Goal: Connect with others: Connect with others

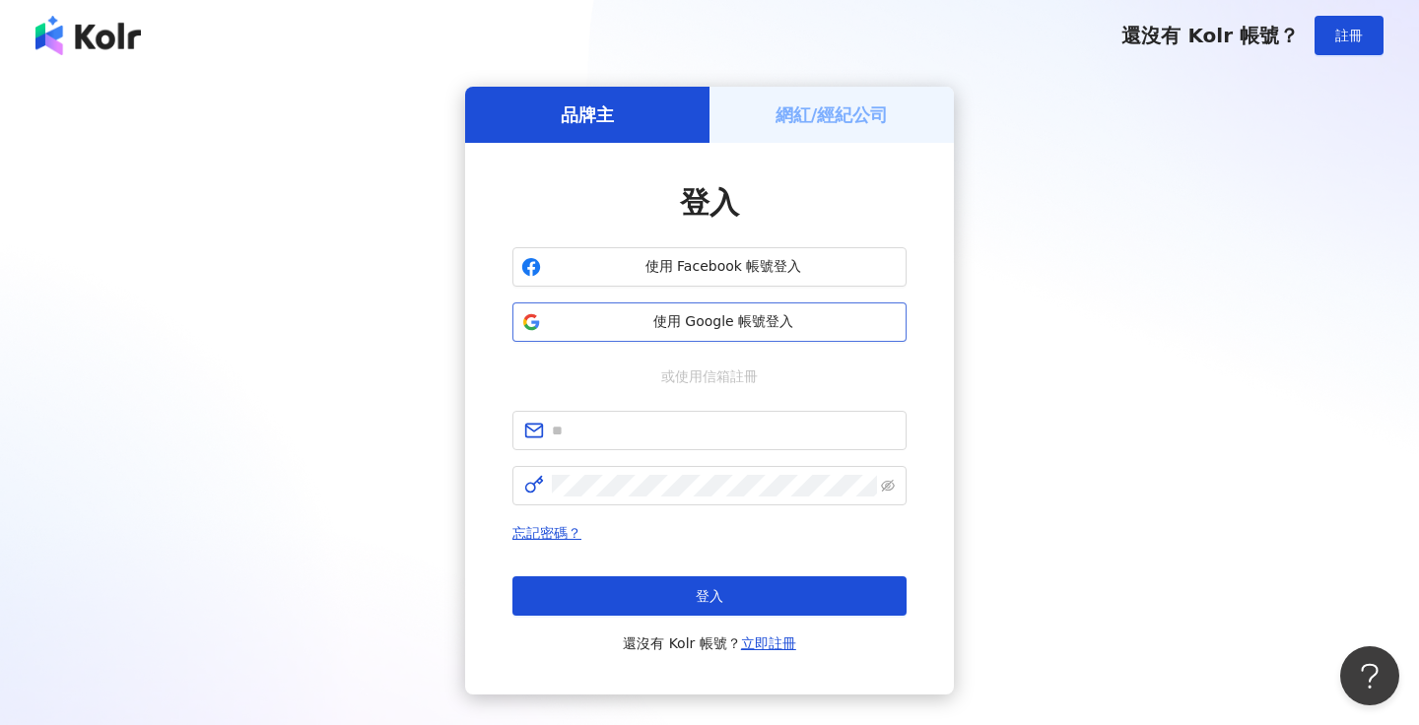
click at [768, 331] on span "使用 Google 帳號登入" at bounding box center [723, 322] width 349 height 20
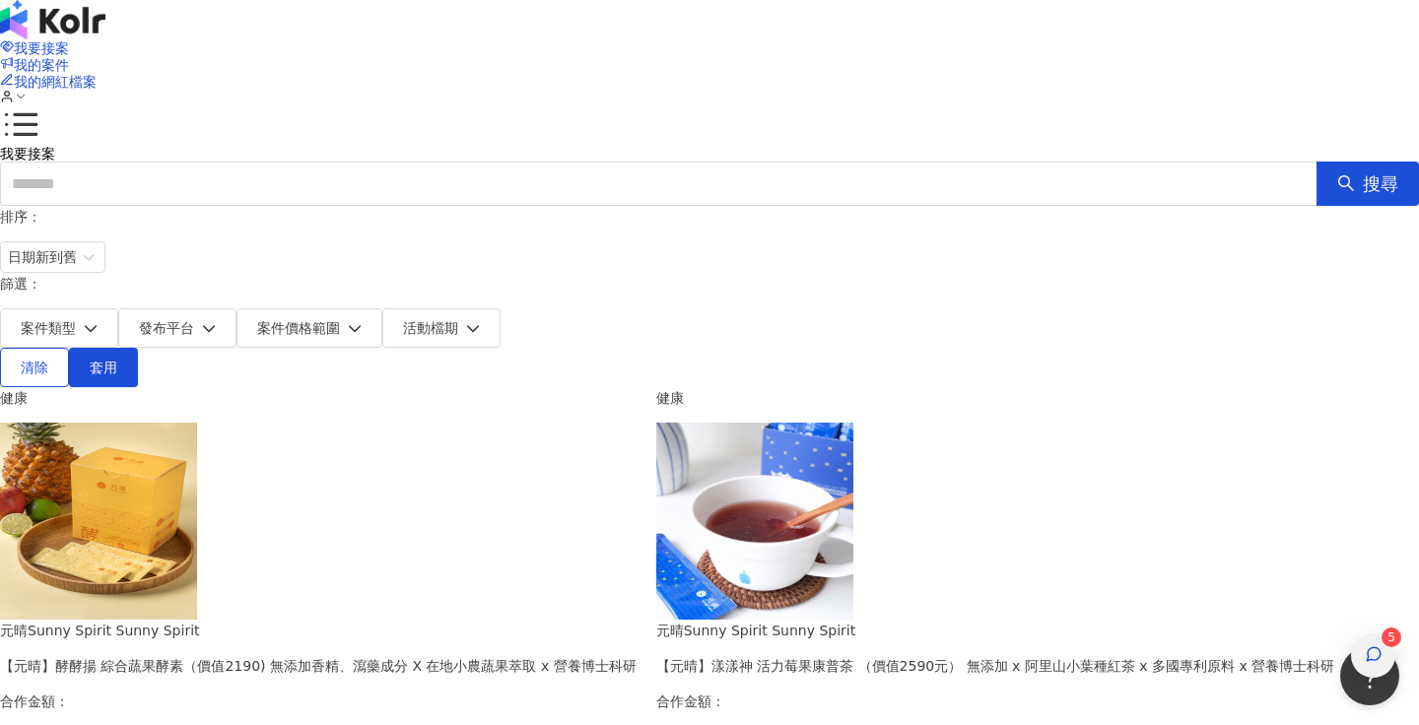
click at [1381, 634] on div "button" at bounding box center [1374, 656] width 26 height 44
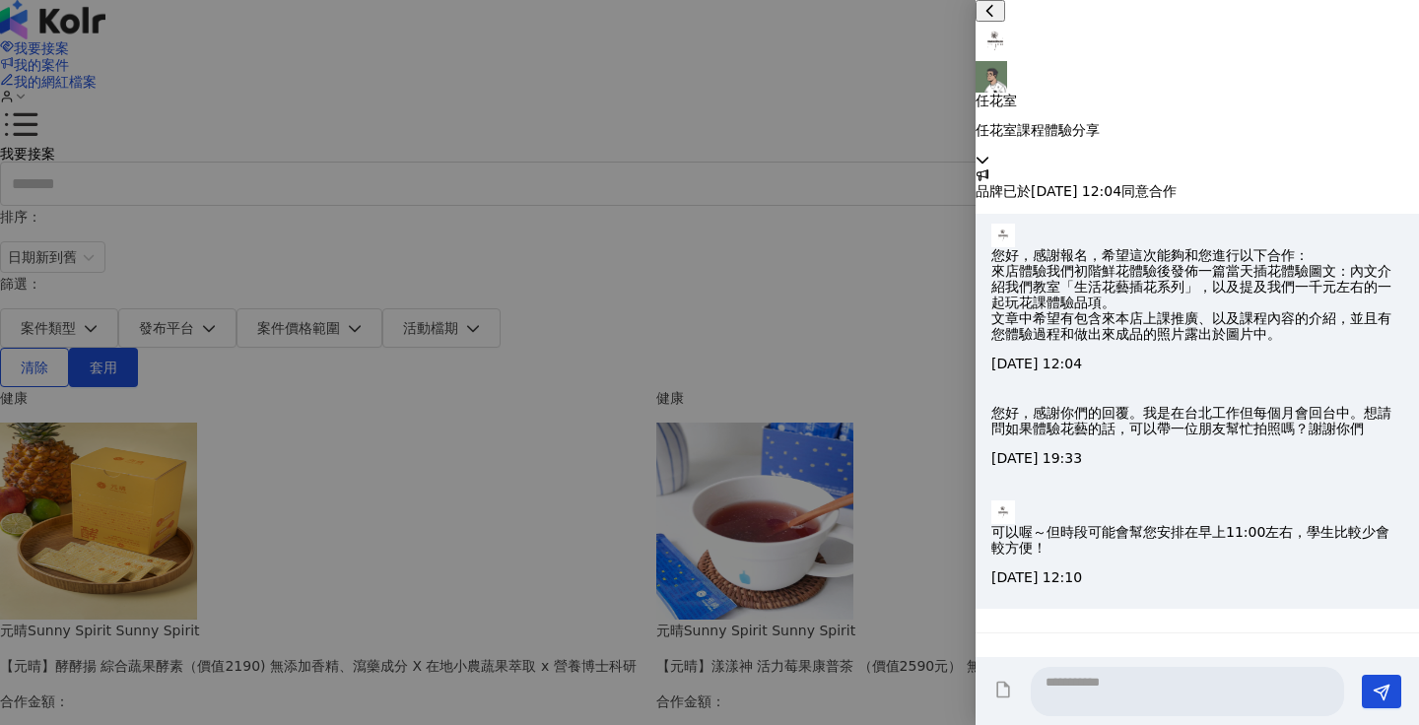
click at [989, 153] on icon at bounding box center [983, 160] width 14 height 14
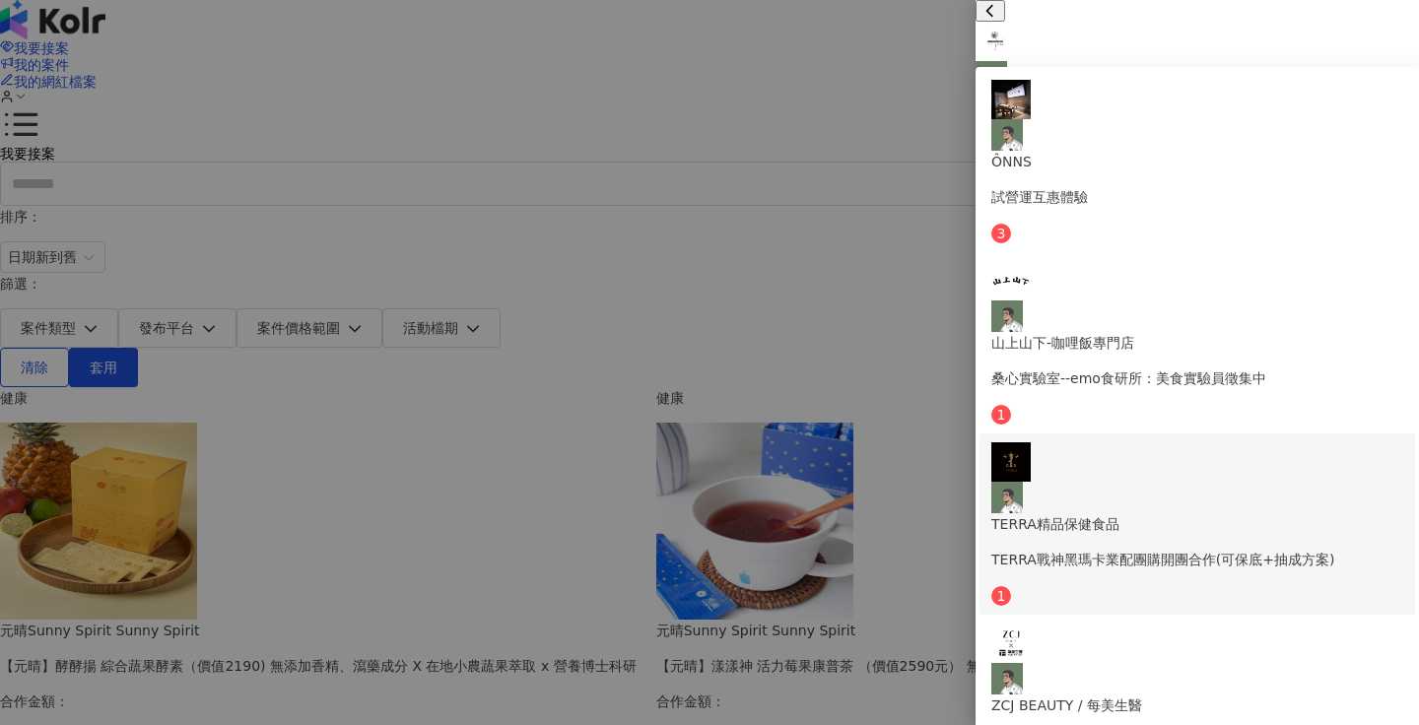
click at [1308, 549] on p "TERRA戰神黑瑪卡業配團購開團合作(可保底+抽成方案)" at bounding box center [1197, 560] width 412 height 22
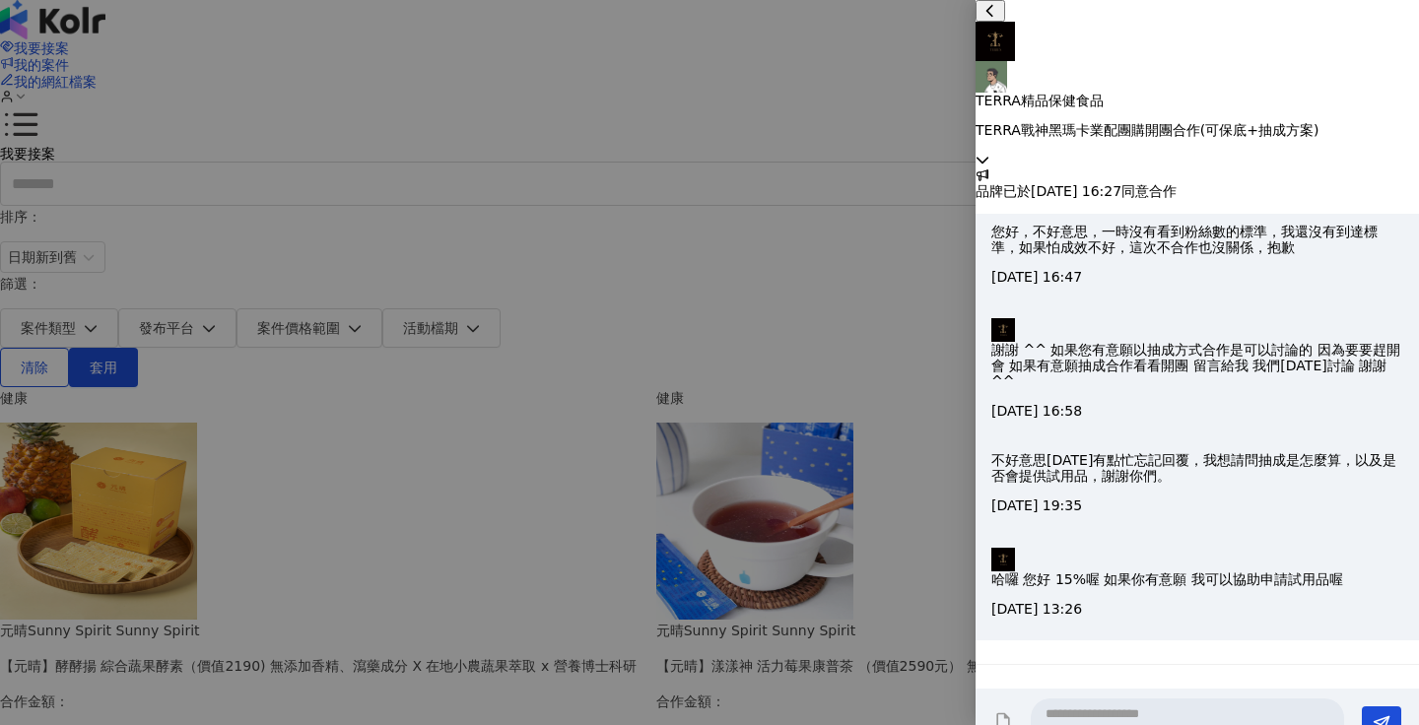
click at [989, 153] on icon at bounding box center [983, 160] width 14 height 14
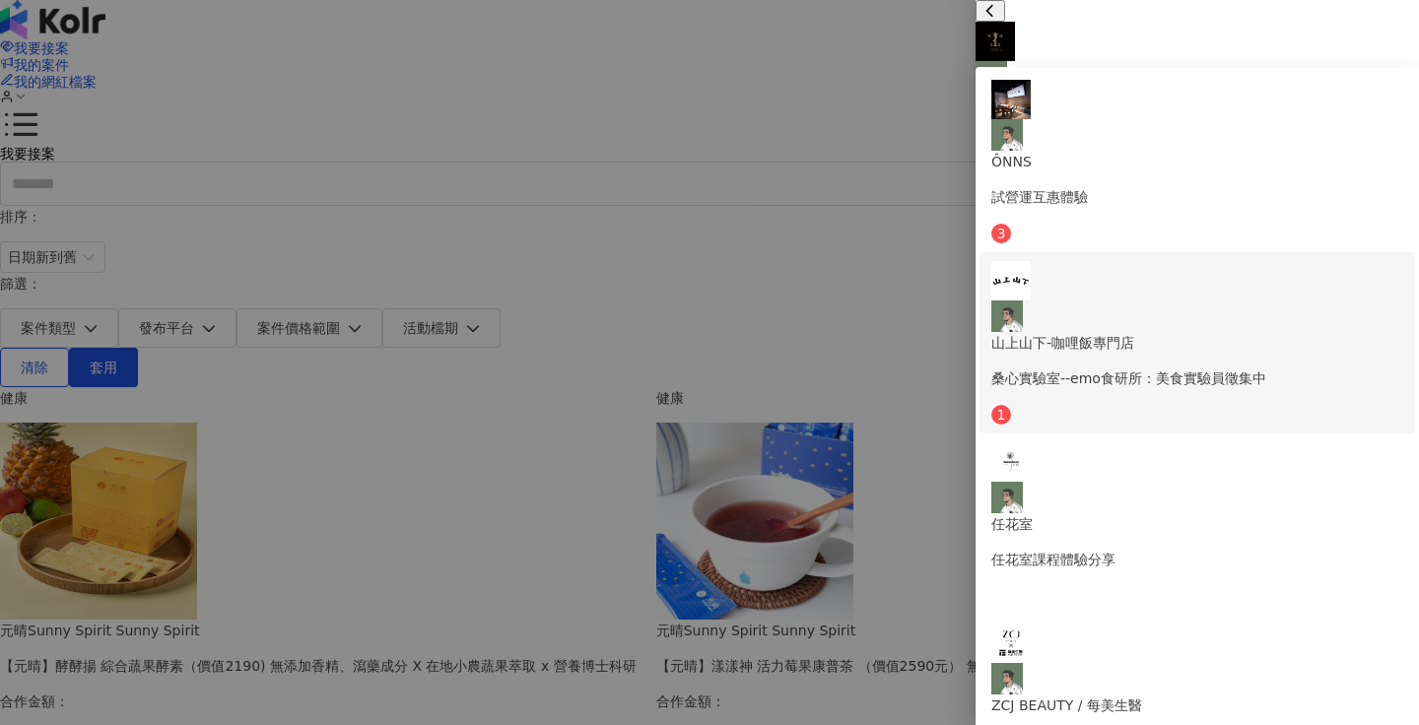
click at [1273, 368] on p "桑心實驗室--emo食研所：美食實驗員徵集中" at bounding box center [1197, 379] width 412 height 22
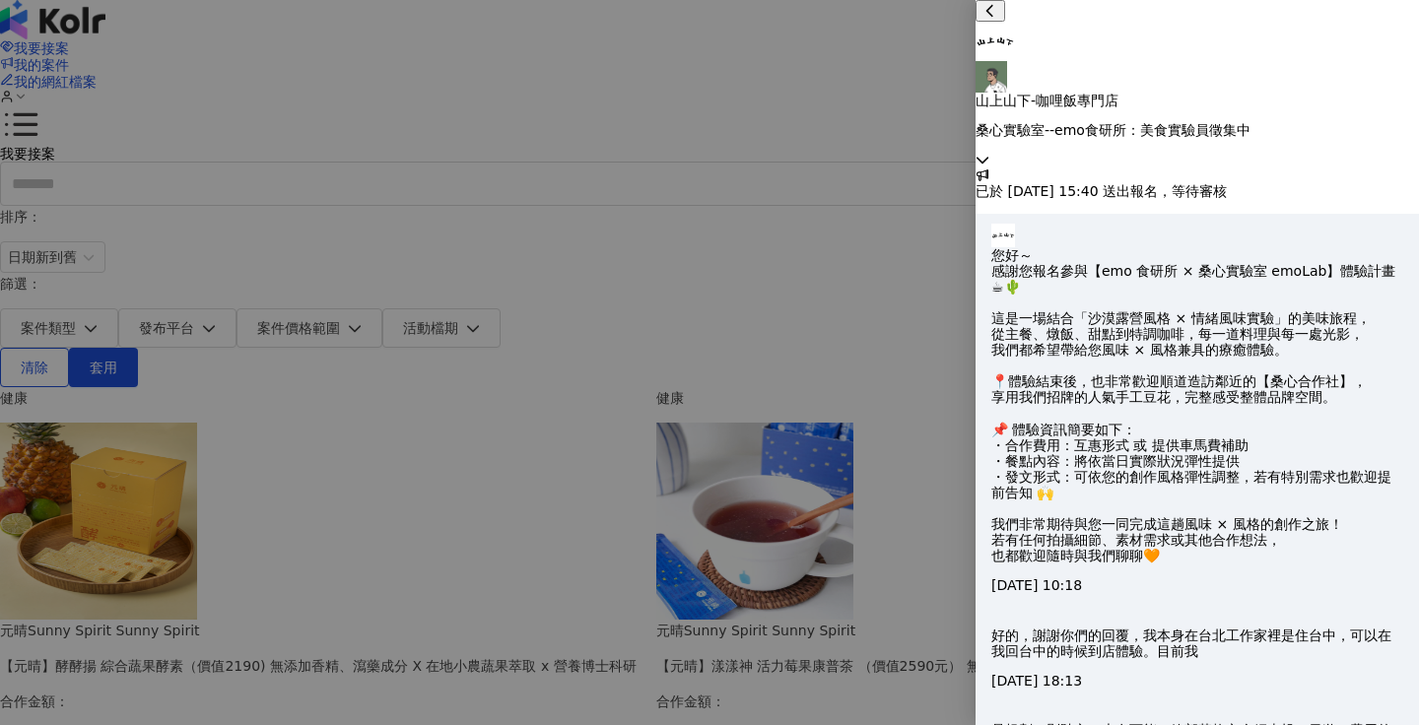
scroll to position [837, 0]
click at [988, 157] on icon at bounding box center [983, 160] width 12 height 7
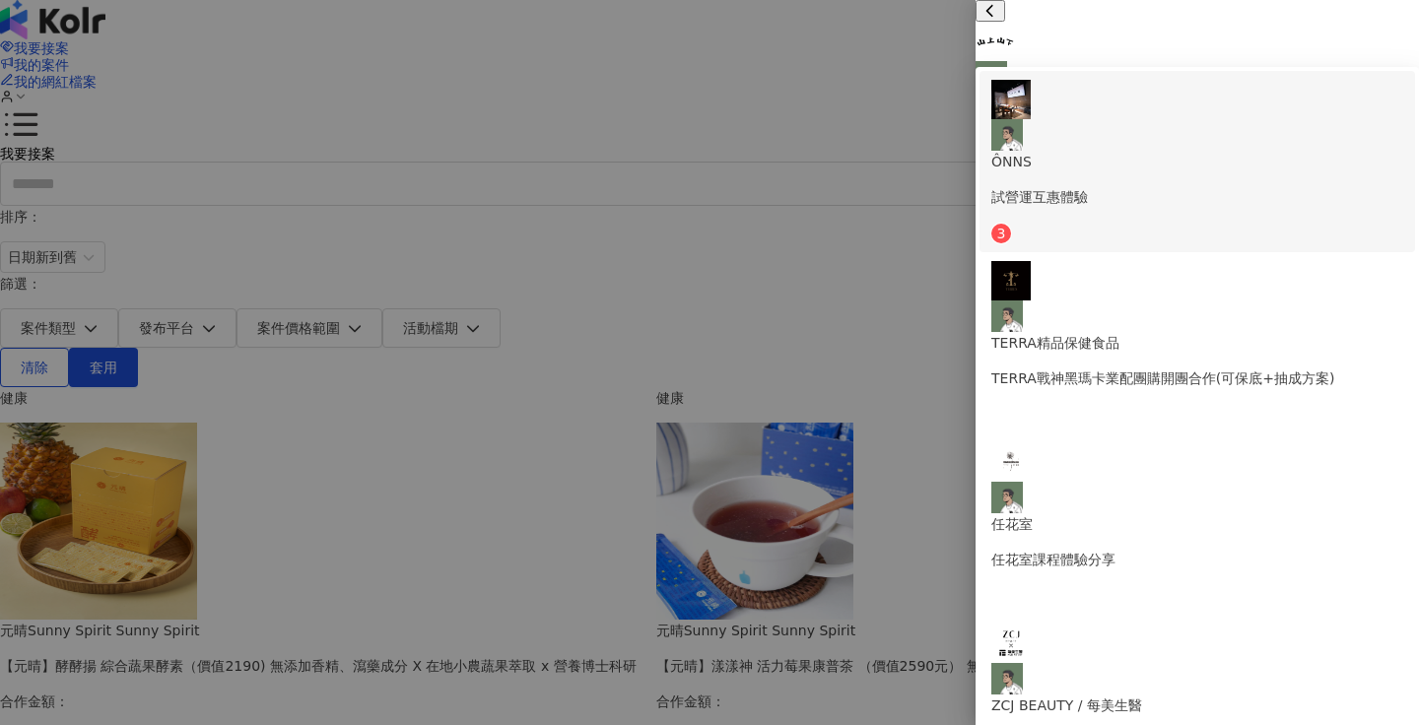
click at [1259, 106] on div "ÔNNS 試營運互惠體驗" at bounding box center [1197, 144] width 412 height 128
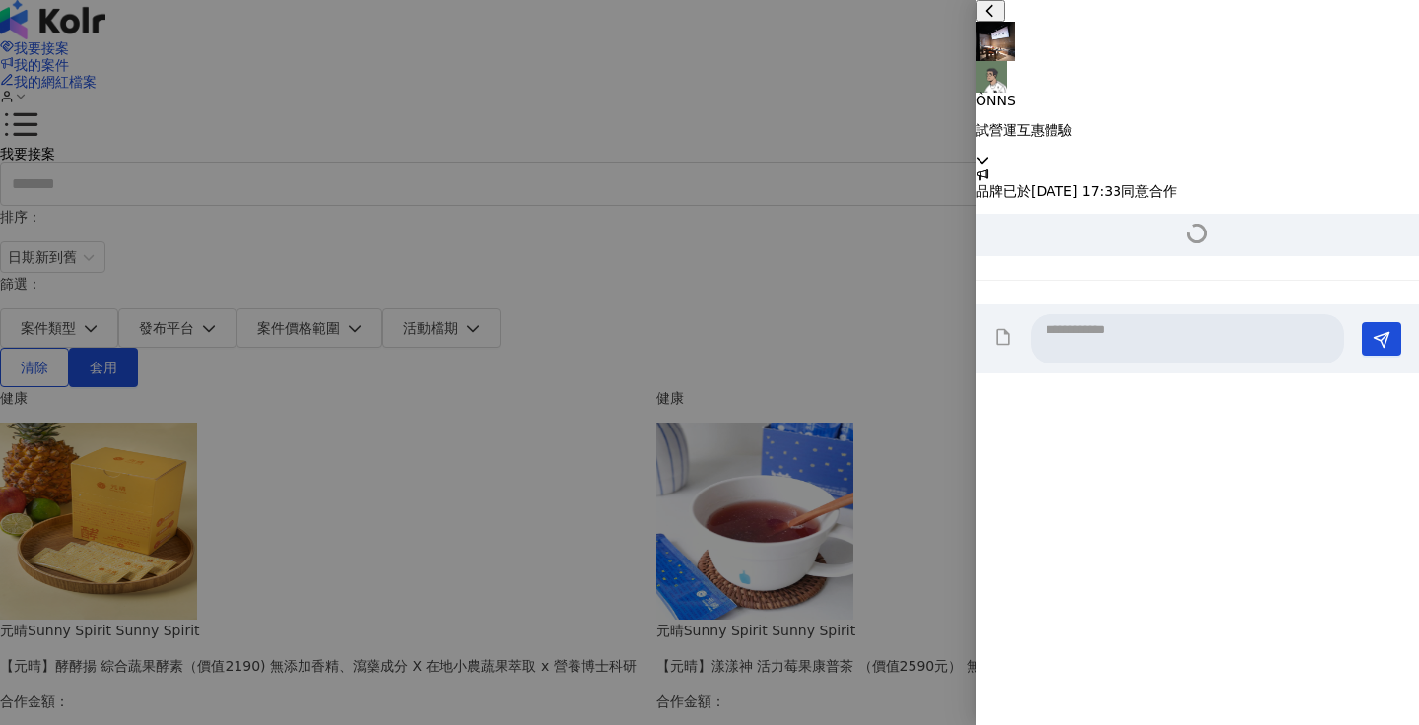
scroll to position [536, 0]
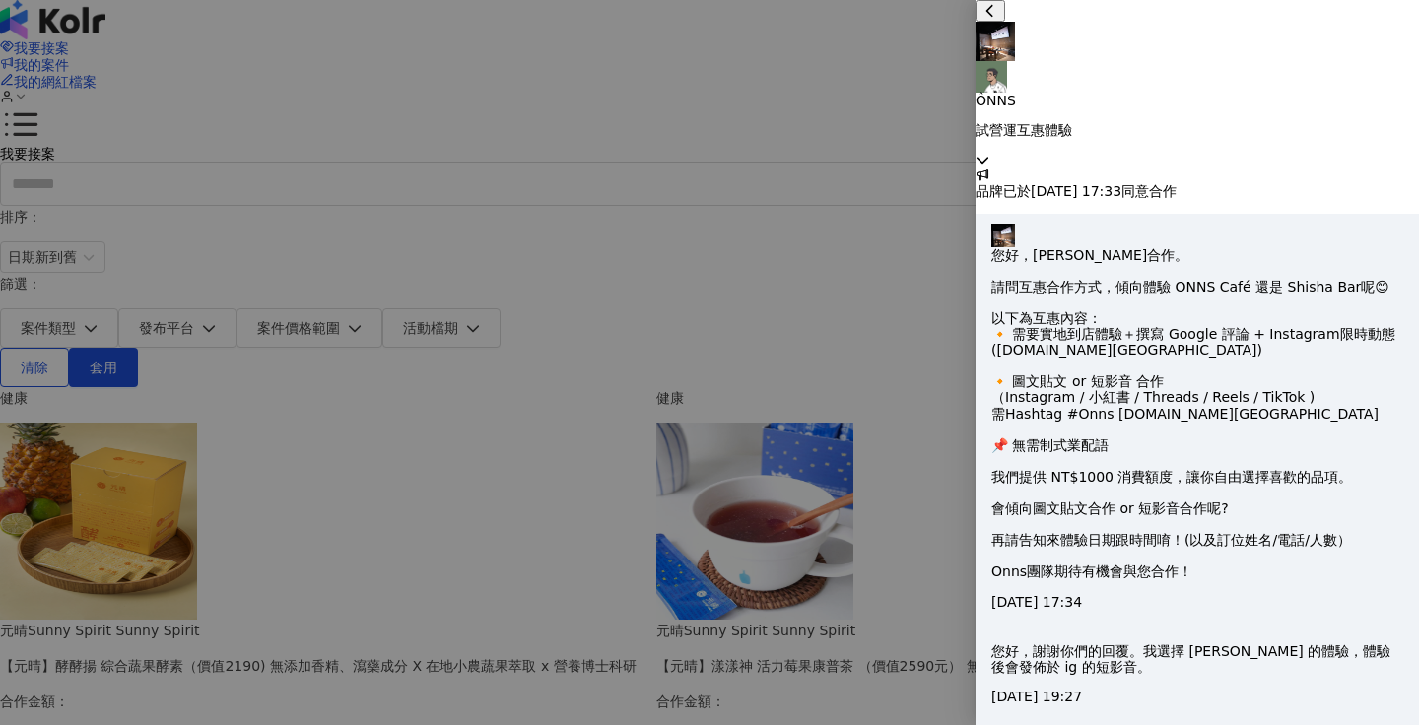
paste textarea "**********"
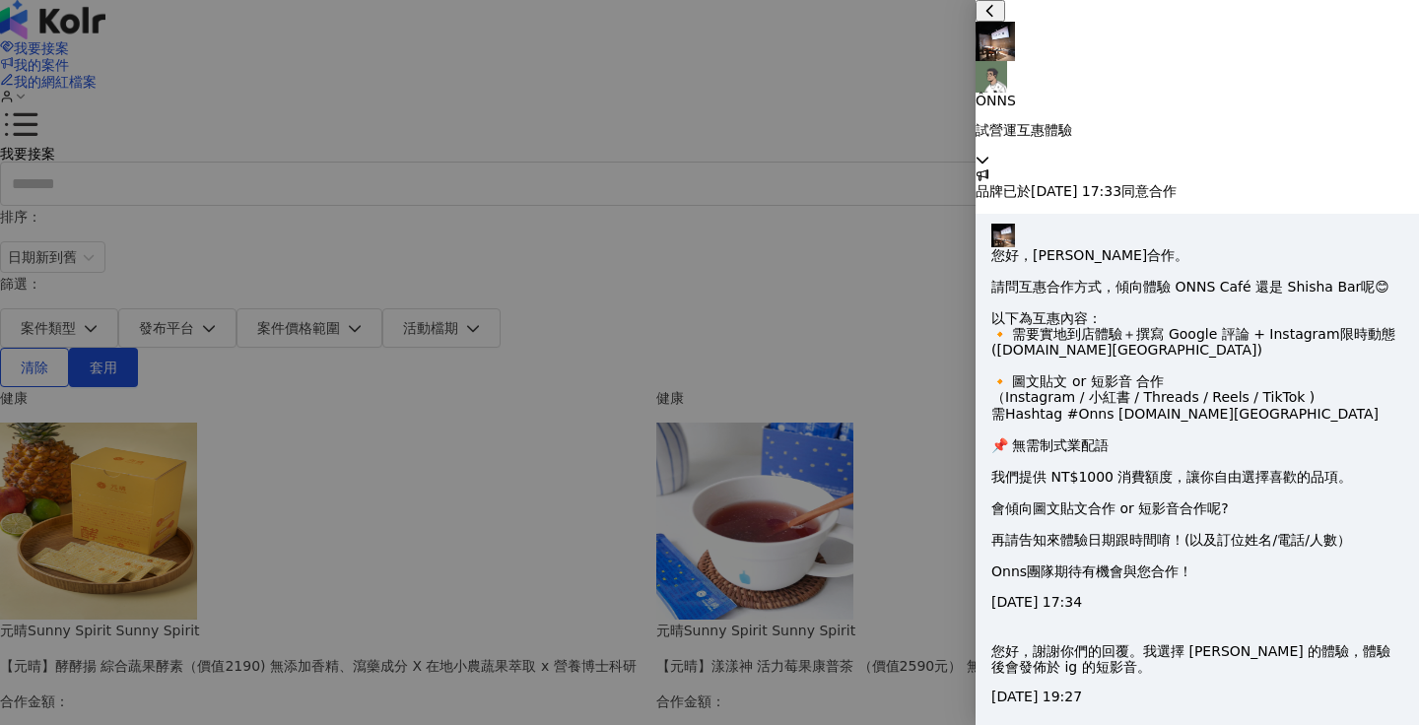
scroll to position [589, 0]
type textarea "**********"
click at [989, 153] on icon at bounding box center [983, 160] width 14 height 14
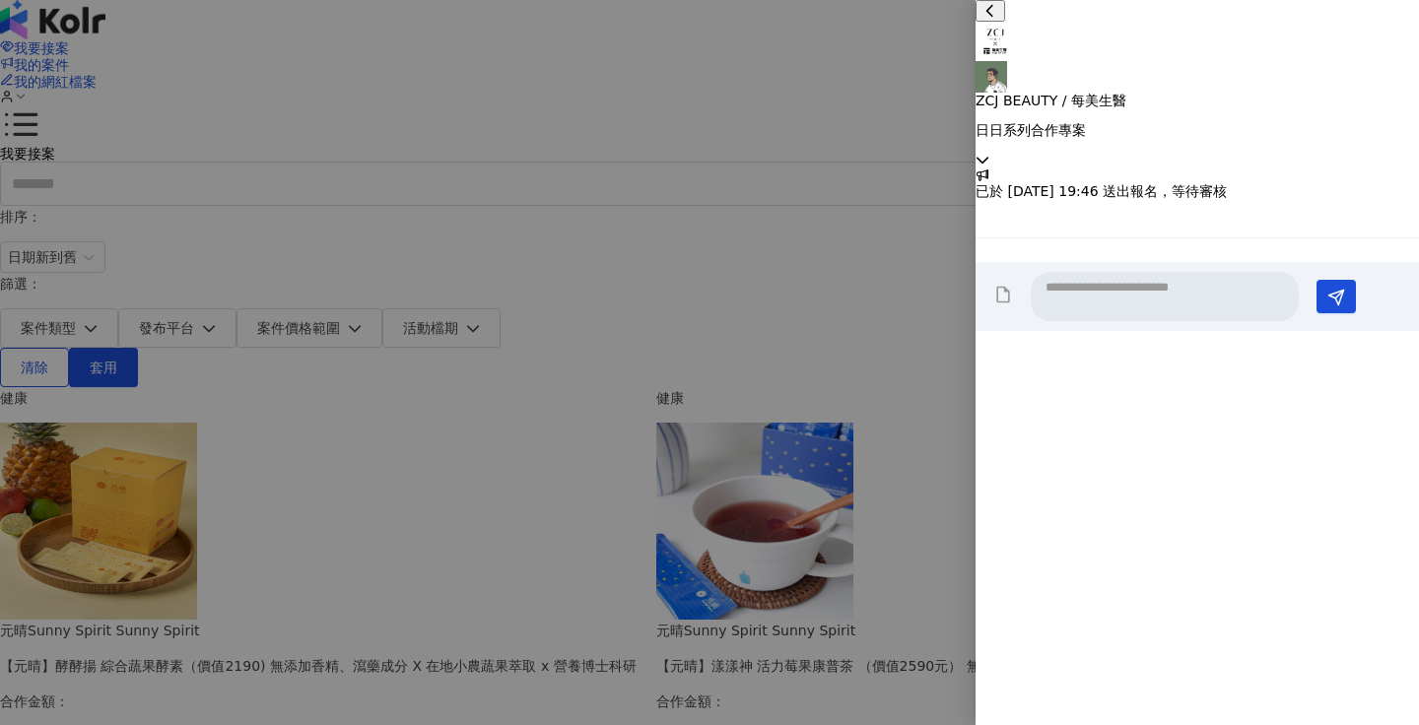
click at [989, 153] on icon at bounding box center [983, 160] width 14 height 14
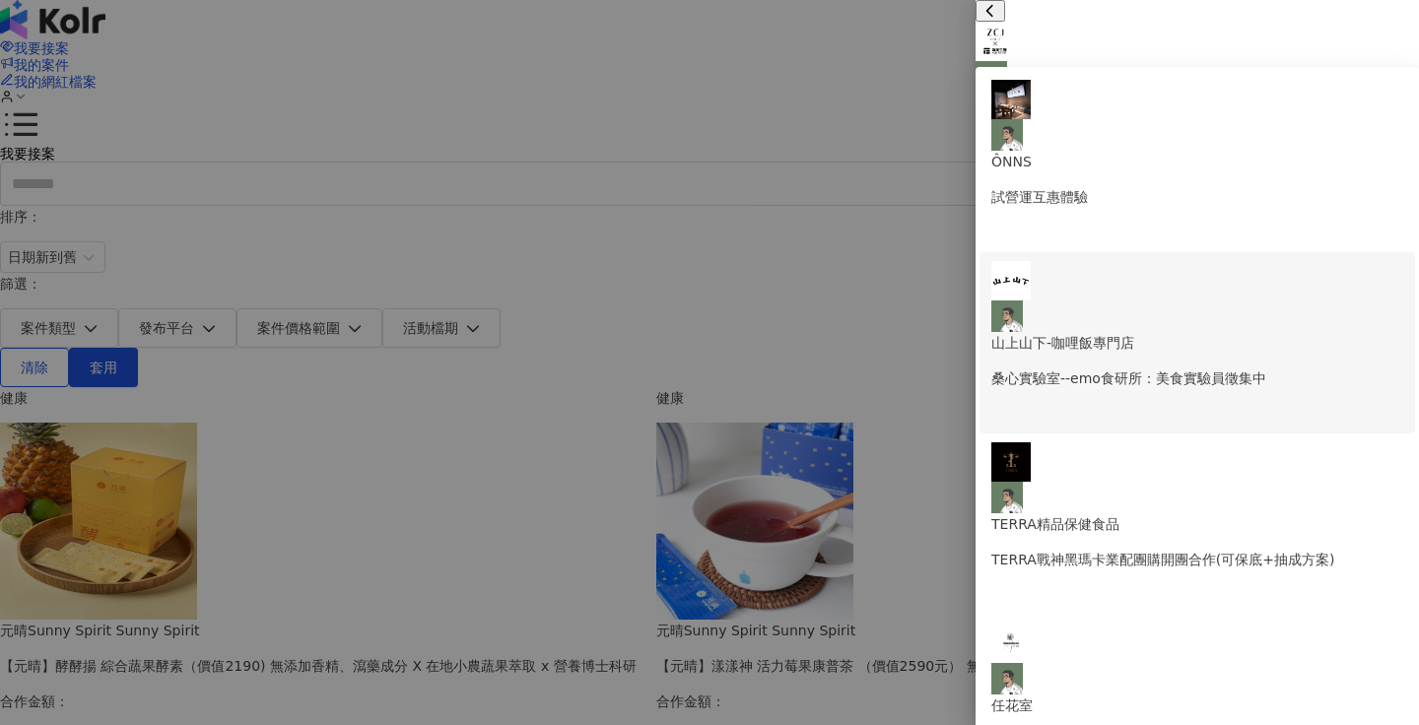
click at [1218, 368] on p "桑心實驗室--emo食研所：美食實驗員徵集中" at bounding box center [1197, 379] width 412 height 22
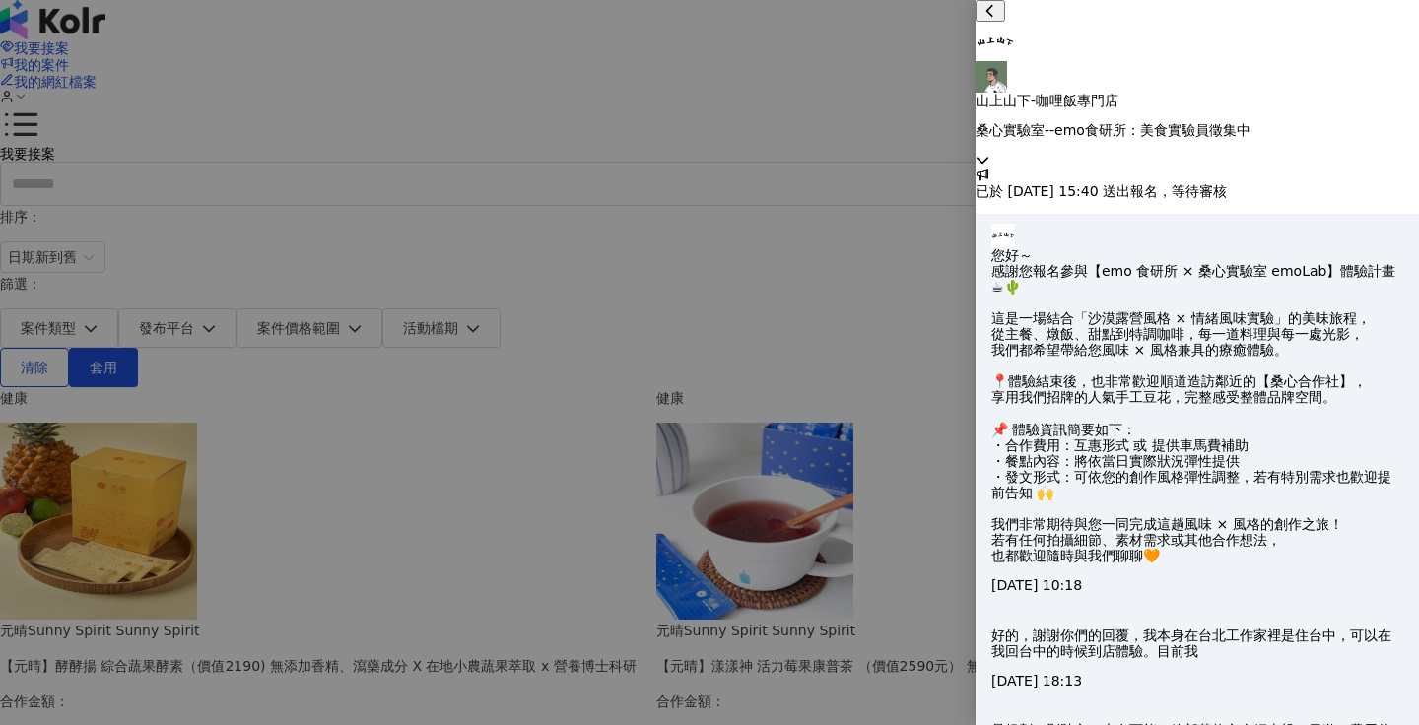
scroll to position [837, 0]
type textarea "**********"
click at [989, 153] on icon at bounding box center [983, 160] width 14 height 14
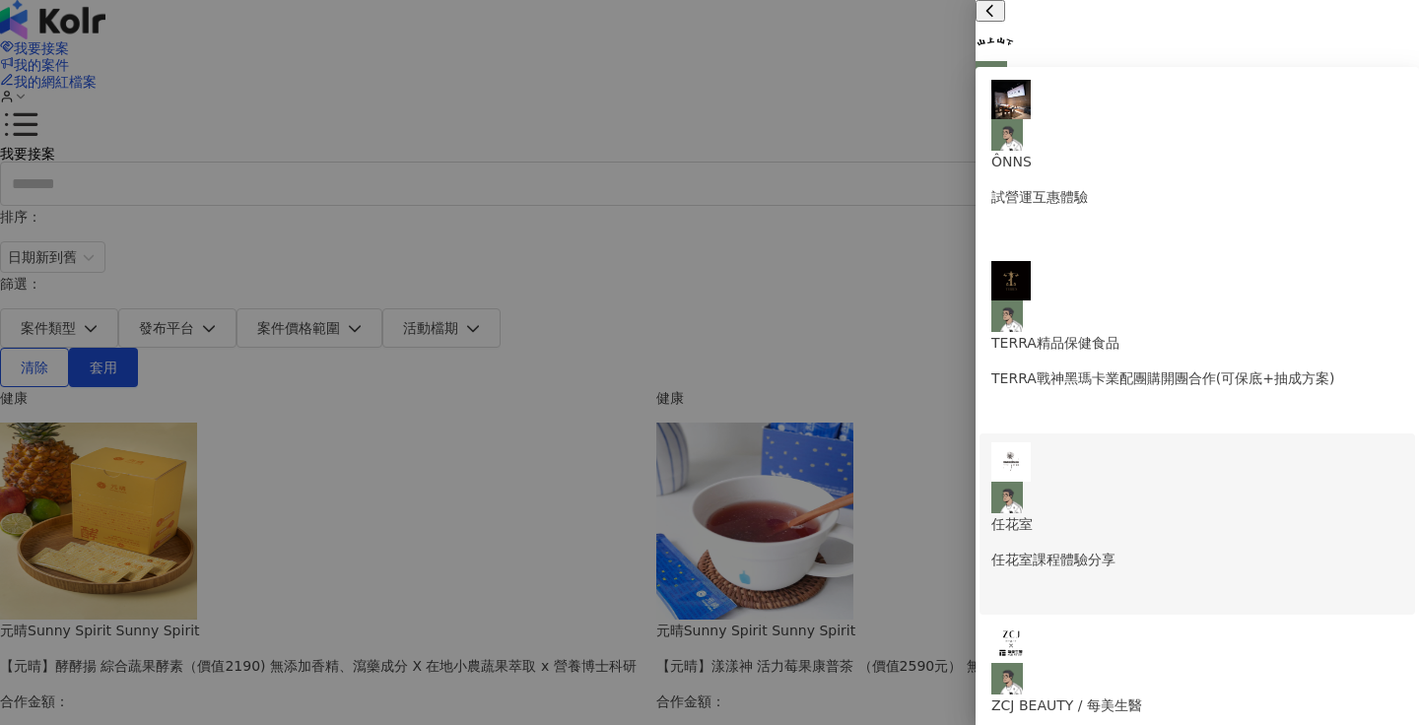
click at [1207, 442] on div "任花室 任花室課程體驗分享" at bounding box center [1197, 506] width 412 height 128
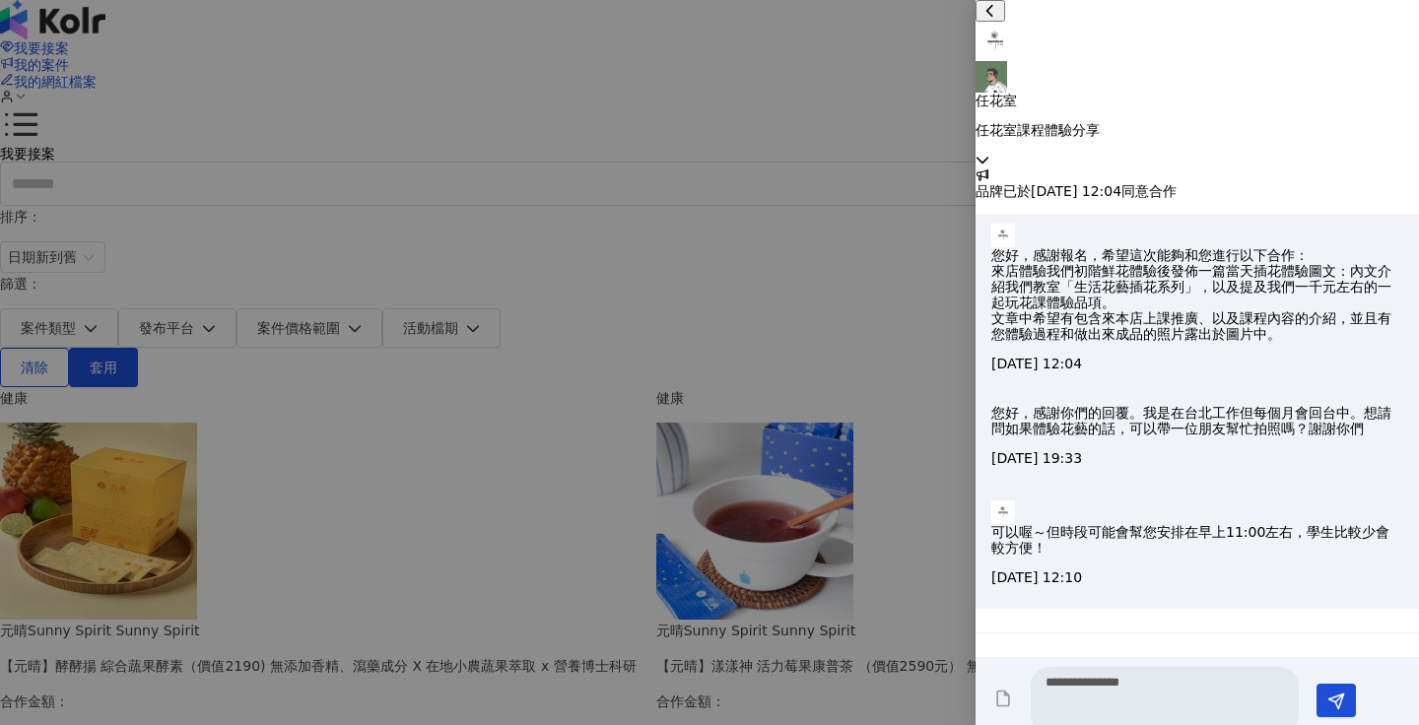
scroll to position [0, 0]
click at [1191, 678] on textarea "**********" at bounding box center [1165, 700] width 268 height 67
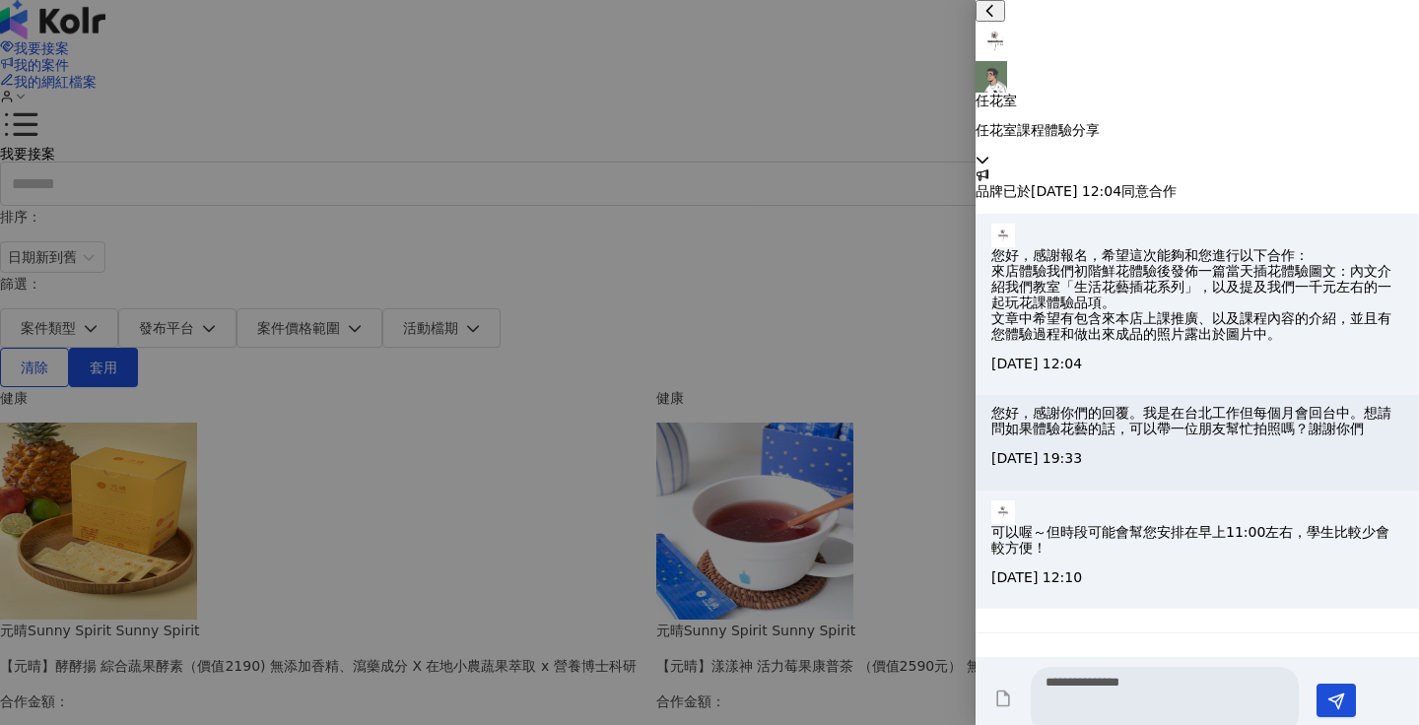
click at [1113, 413] on p "您好，感謝你們的回覆。我是在台北工作但每個月會回台中。想請問如果體驗花藝的話，可以帶一位朋友幫忙拍照嗎？謝謝你們" at bounding box center [1197, 421] width 412 height 32
click at [1096, 672] on textarea "**********" at bounding box center [1165, 700] width 268 height 67
type textarea "**********"
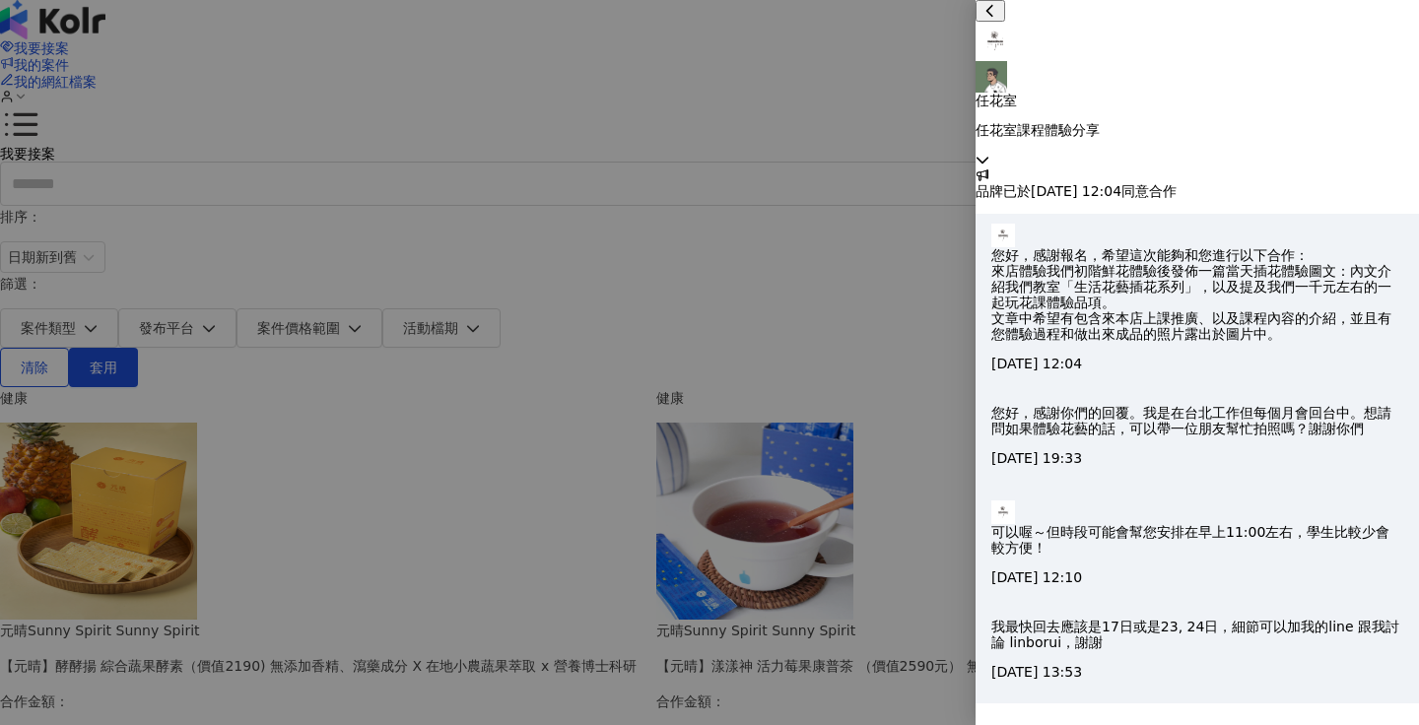
click at [989, 153] on icon at bounding box center [983, 160] width 14 height 14
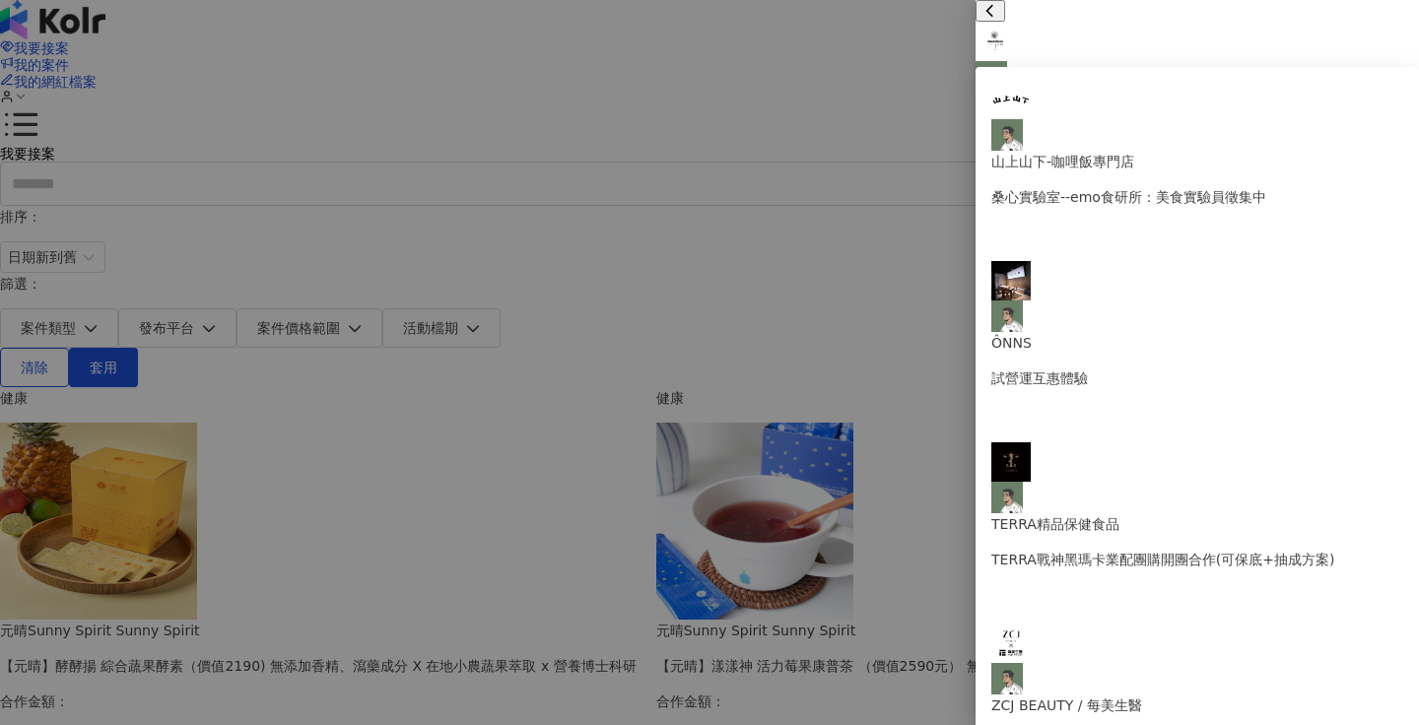
scroll to position [22, 0]
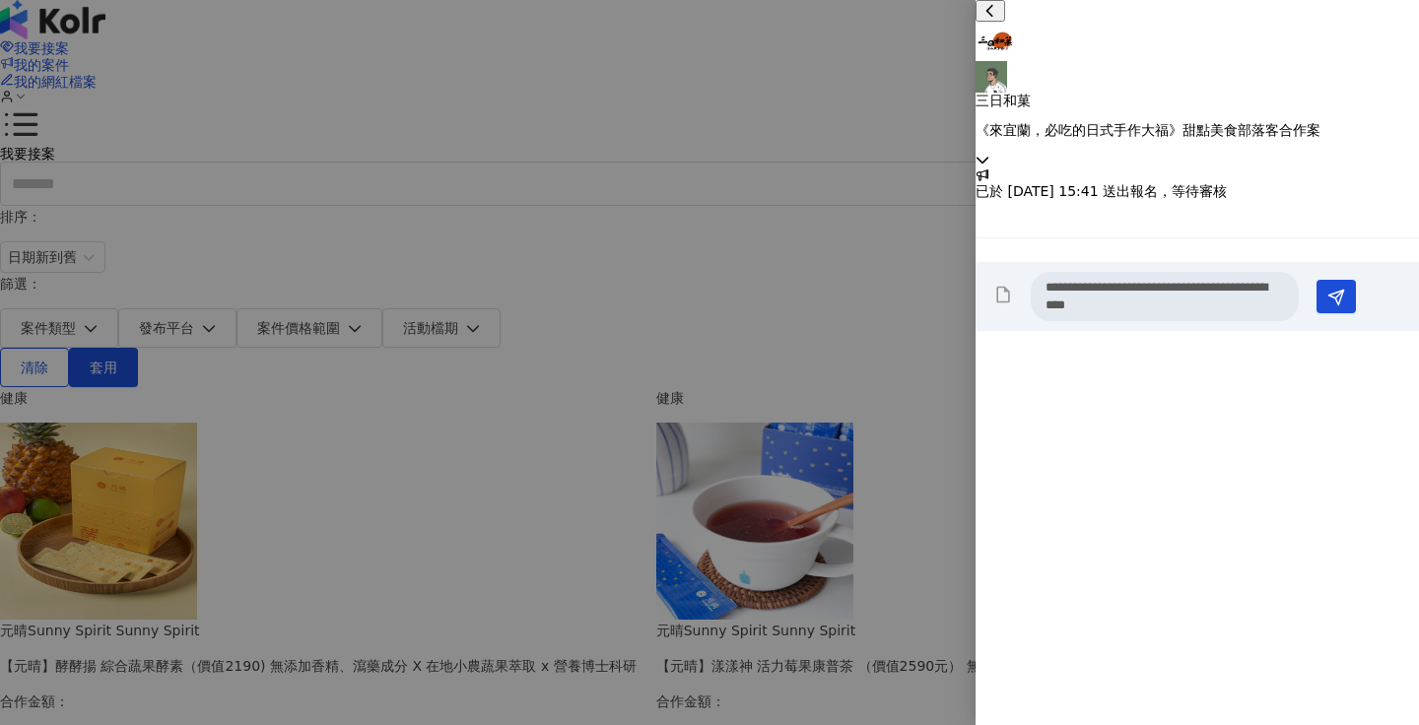
click at [989, 153] on icon at bounding box center [983, 160] width 14 height 14
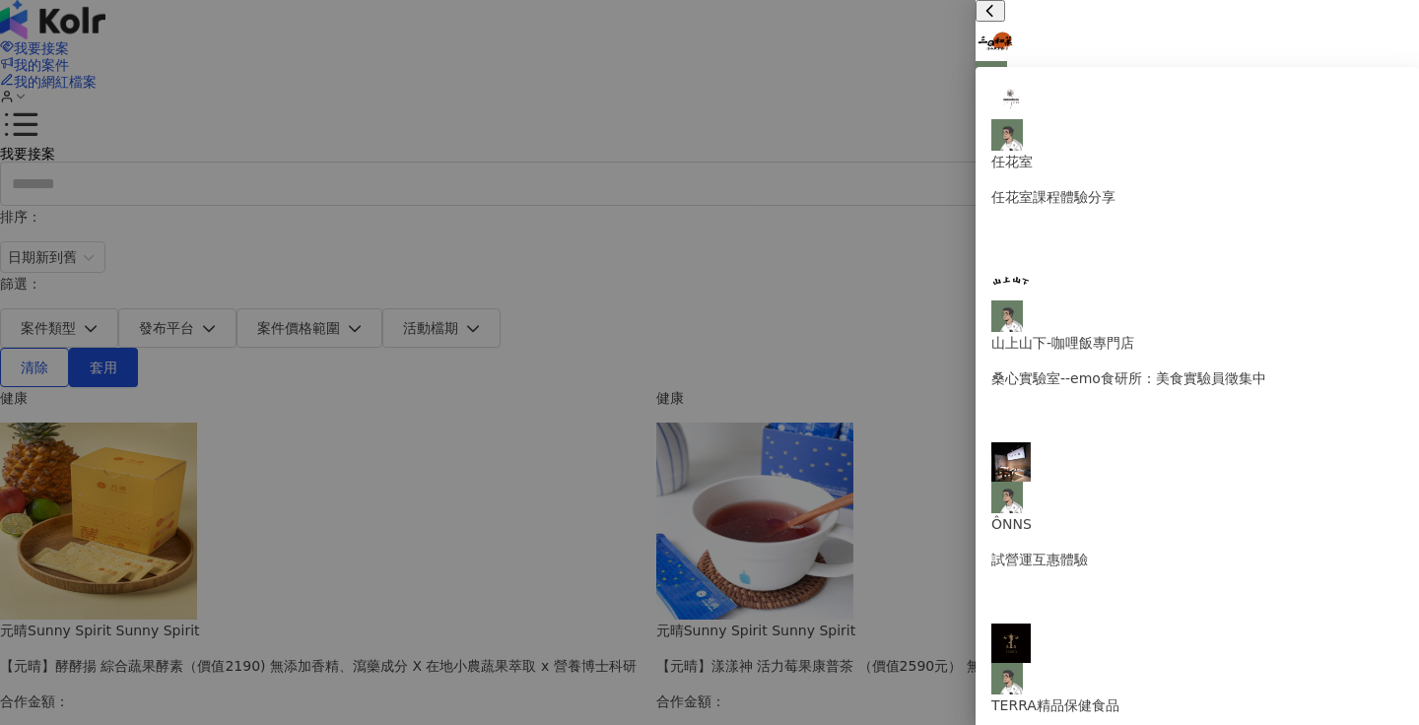
click at [853, 255] on div at bounding box center [709, 362] width 1419 height 725
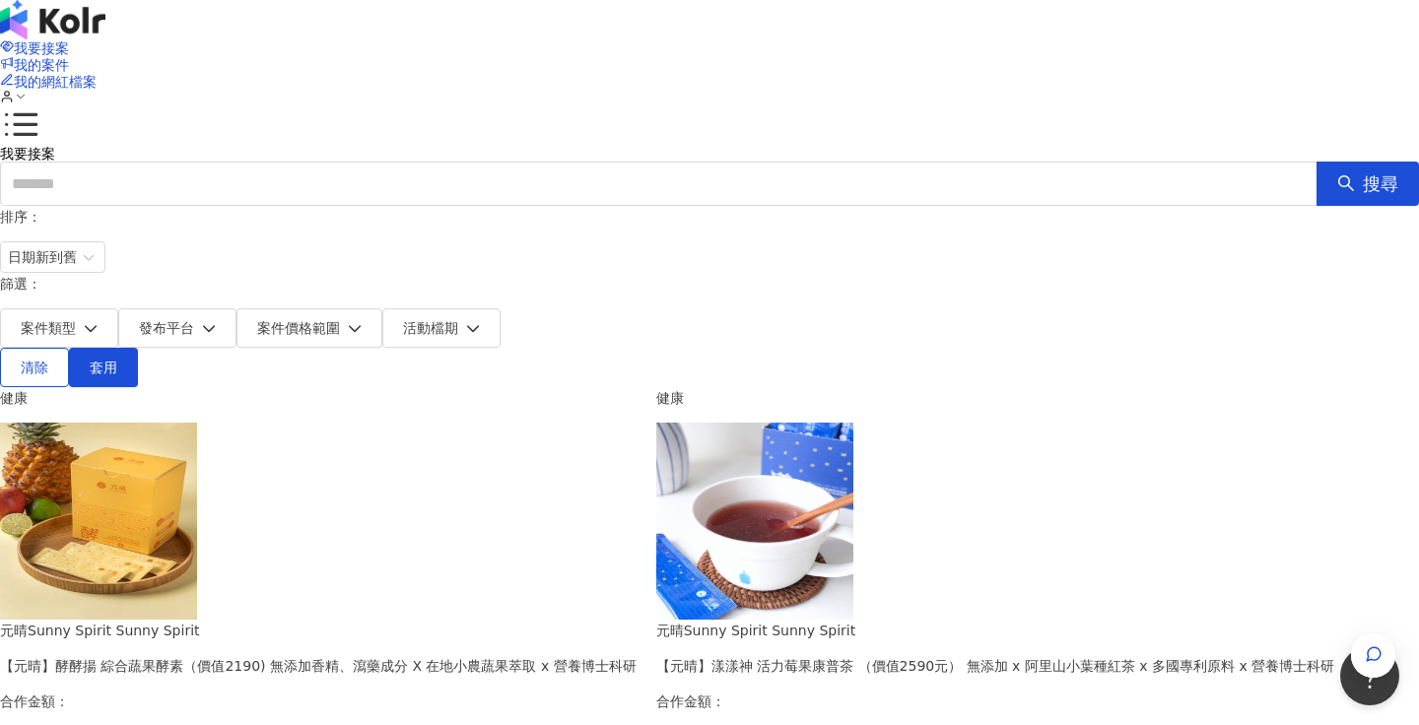
click at [897, 235] on div "排序： 日期新到舊 篩選： 案件類型 發布平台 案件價格範圍 活動檔期 清除 套用" at bounding box center [709, 296] width 1419 height 181
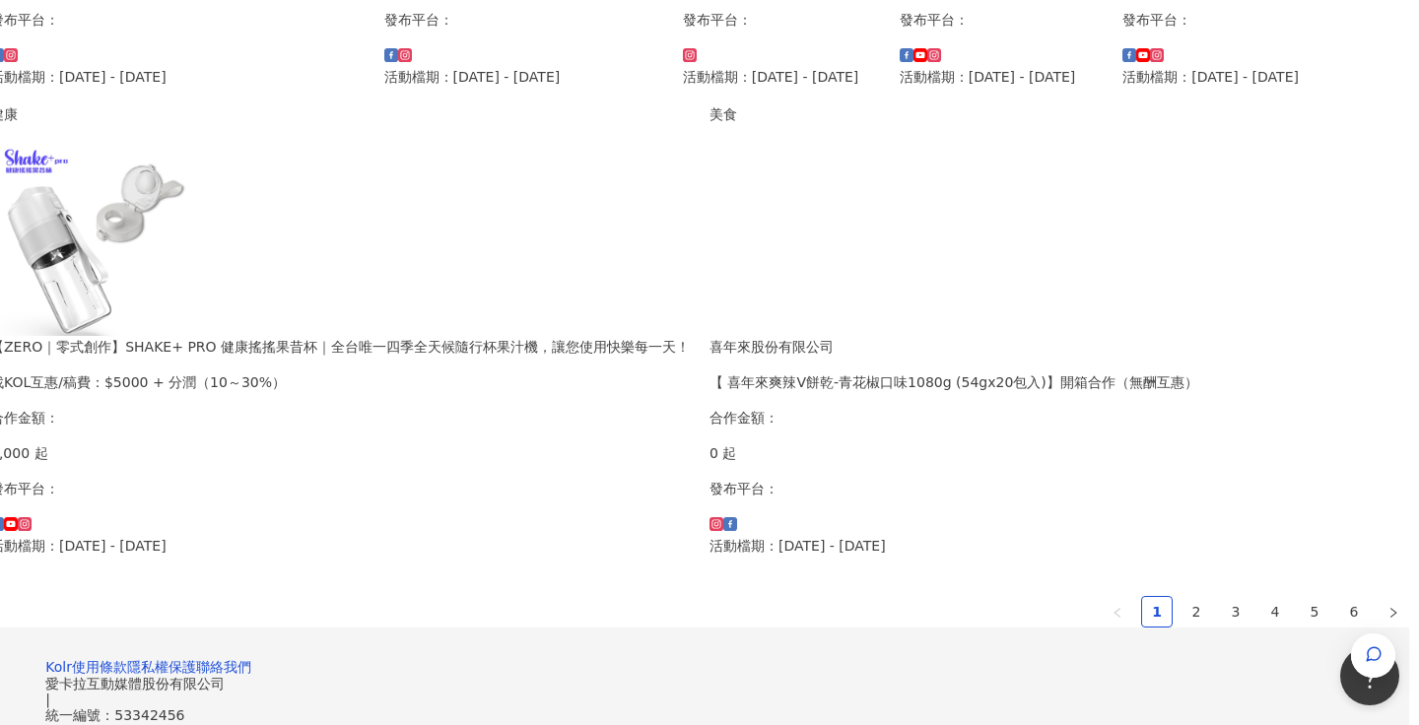
scroll to position [1284, 215]
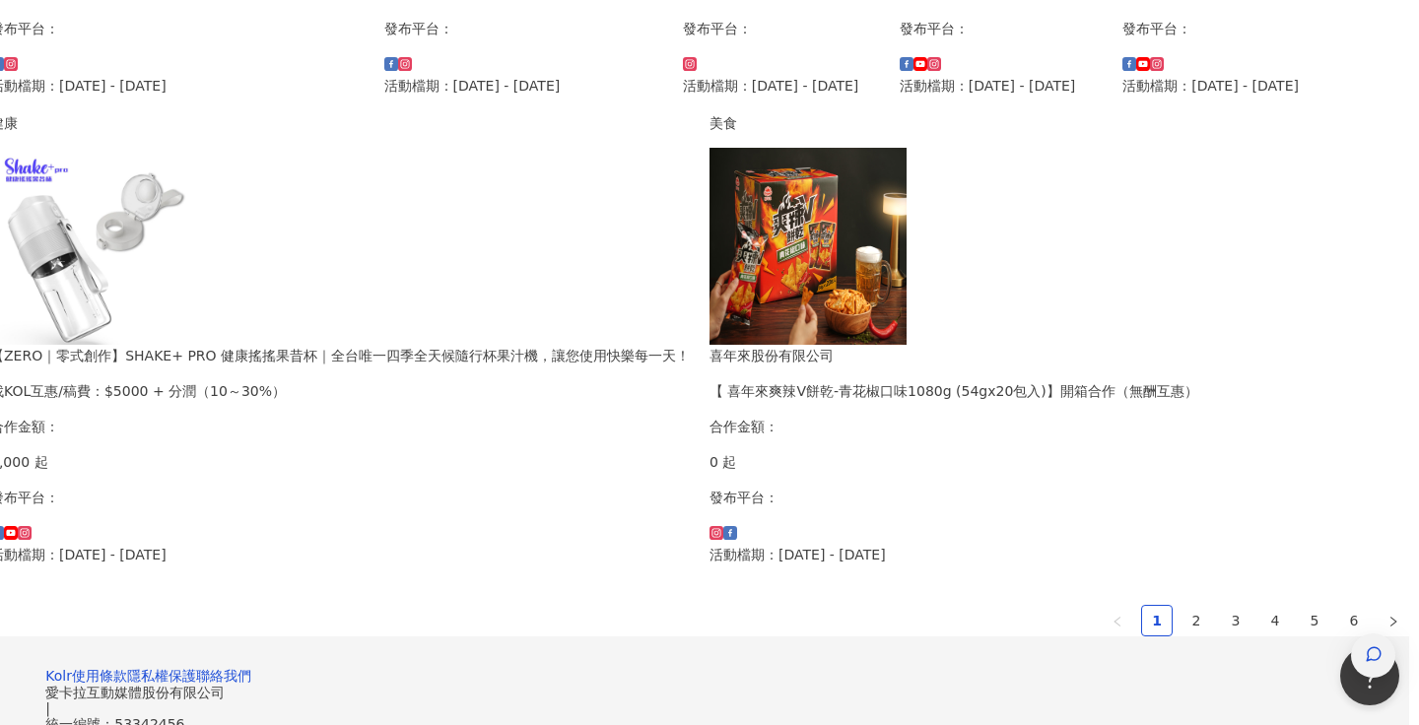
click at [1375, 647] on icon "button" at bounding box center [1374, 654] width 14 height 14
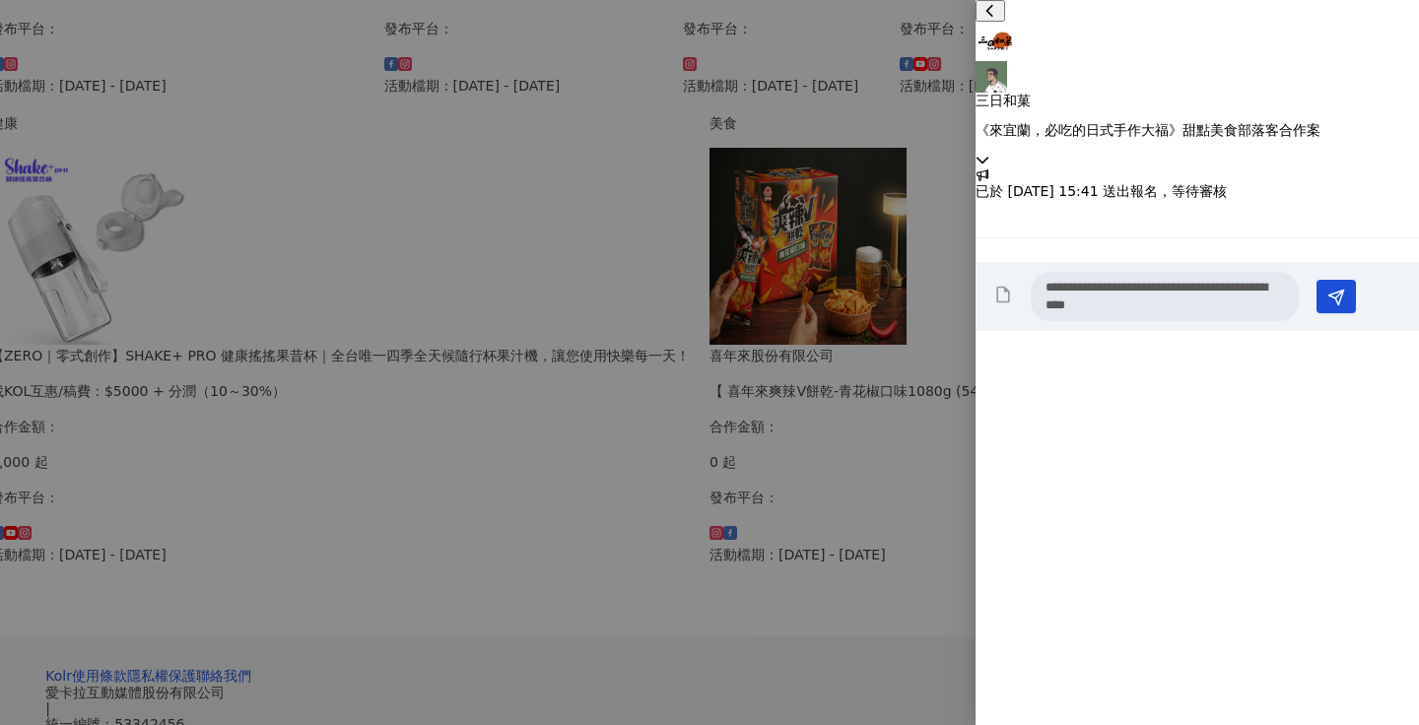
click at [1395, 23] on div "三日和菓 《來宜蘭，必吃的日式手作大福》甜點美食部落客合作案" at bounding box center [1197, 84] width 443 height 168
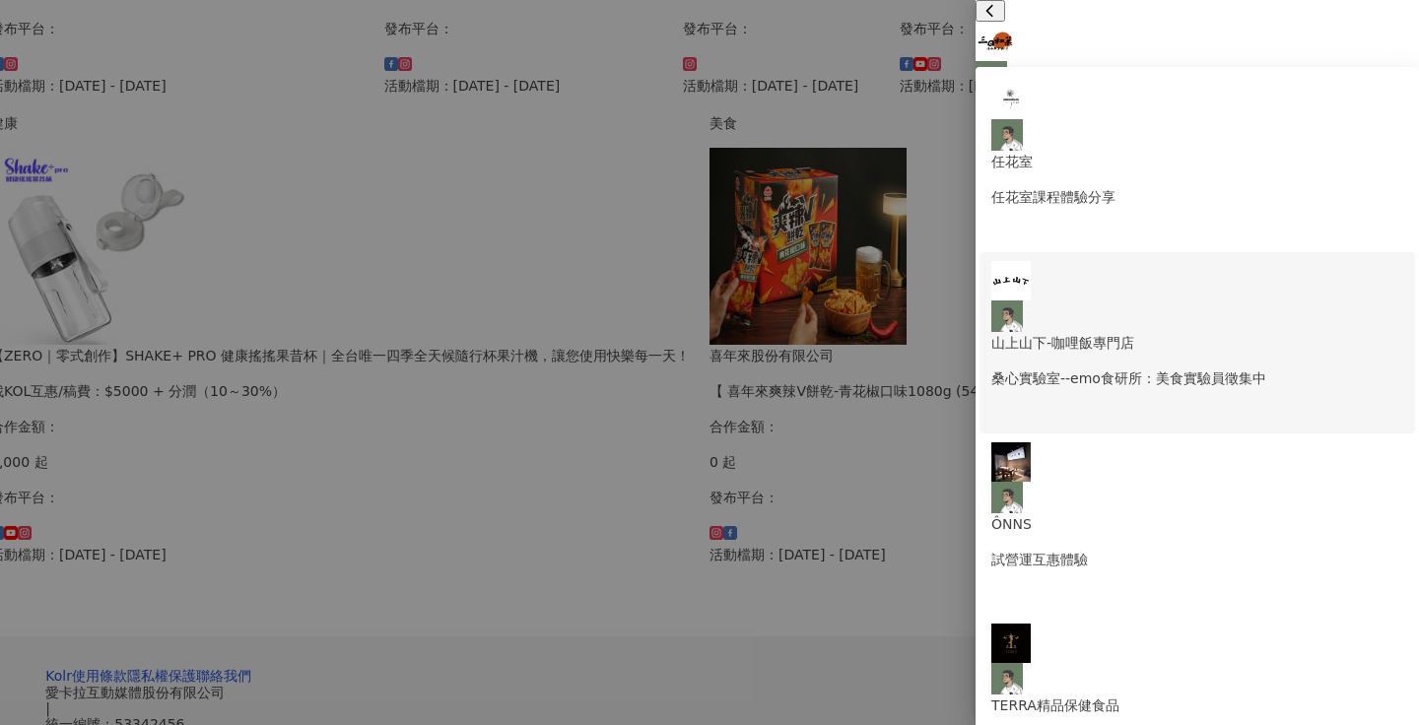
scroll to position [0, 0]
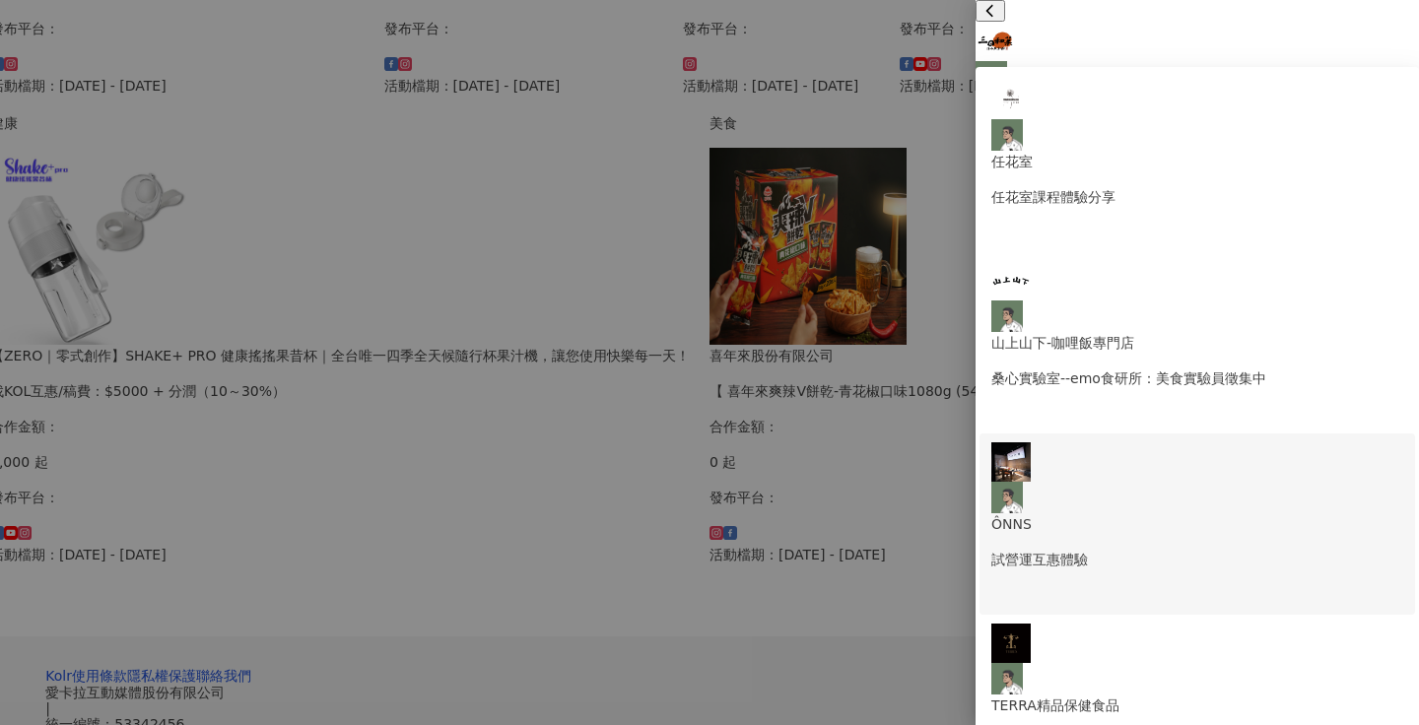
click at [1148, 549] on p "試營運互惠體驗" at bounding box center [1197, 560] width 412 height 22
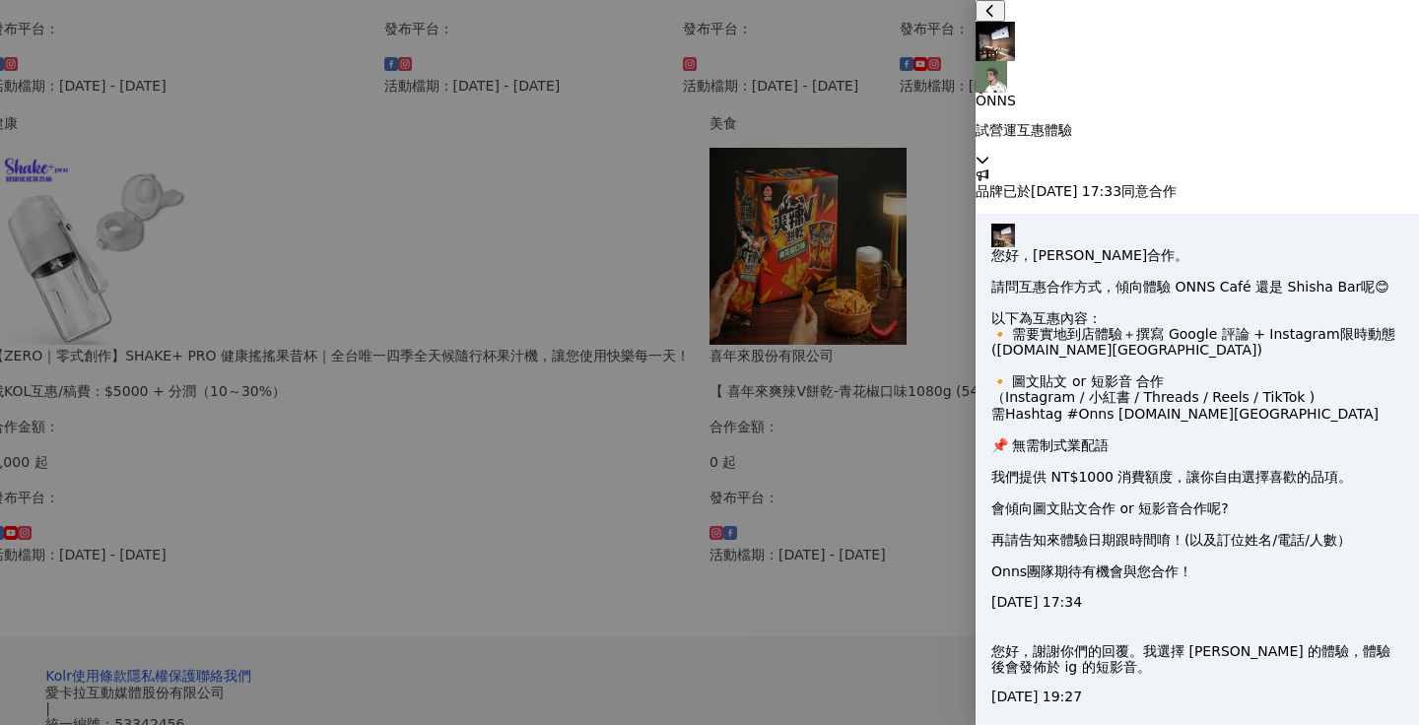
scroll to position [643, 0]
type textarea "**********"
click at [988, 157] on icon at bounding box center [983, 160] width 12 height 7
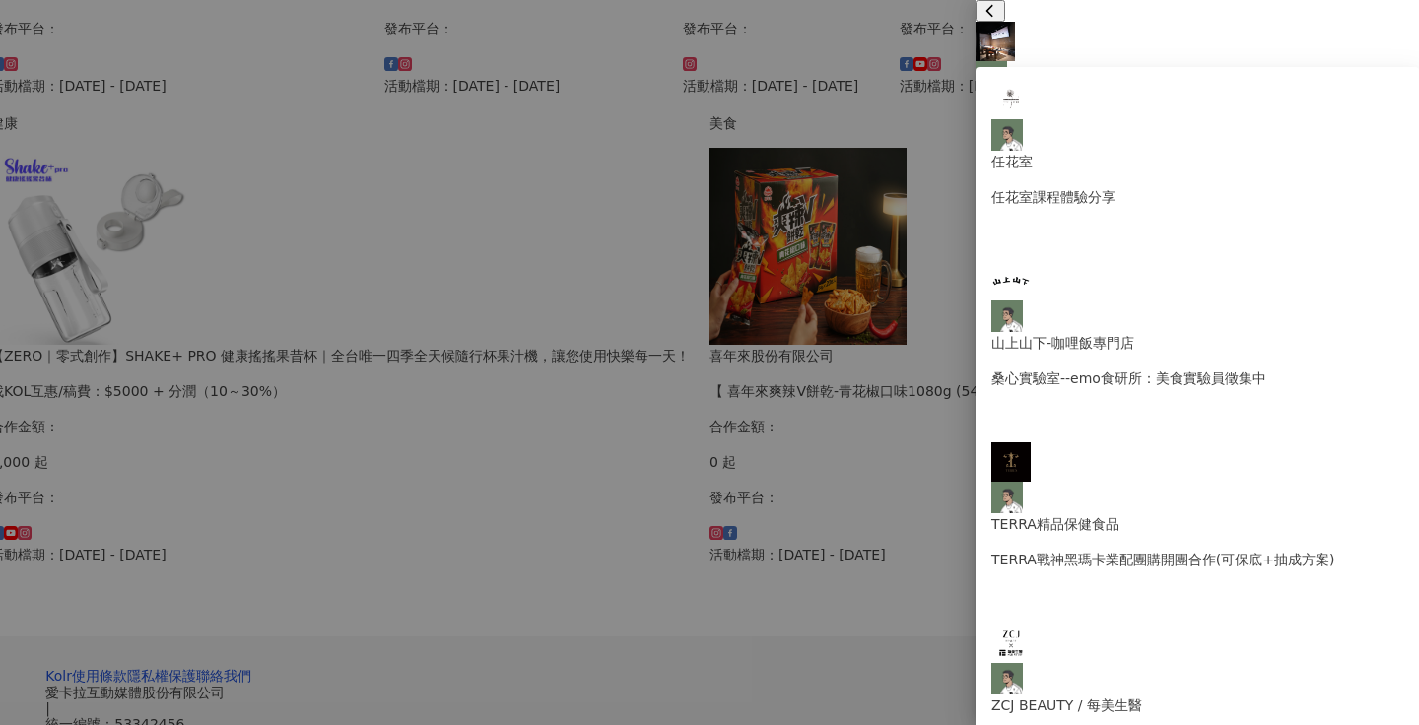
click at [715, 638] on div at bounding box center [709, 362] width 1419 height 725
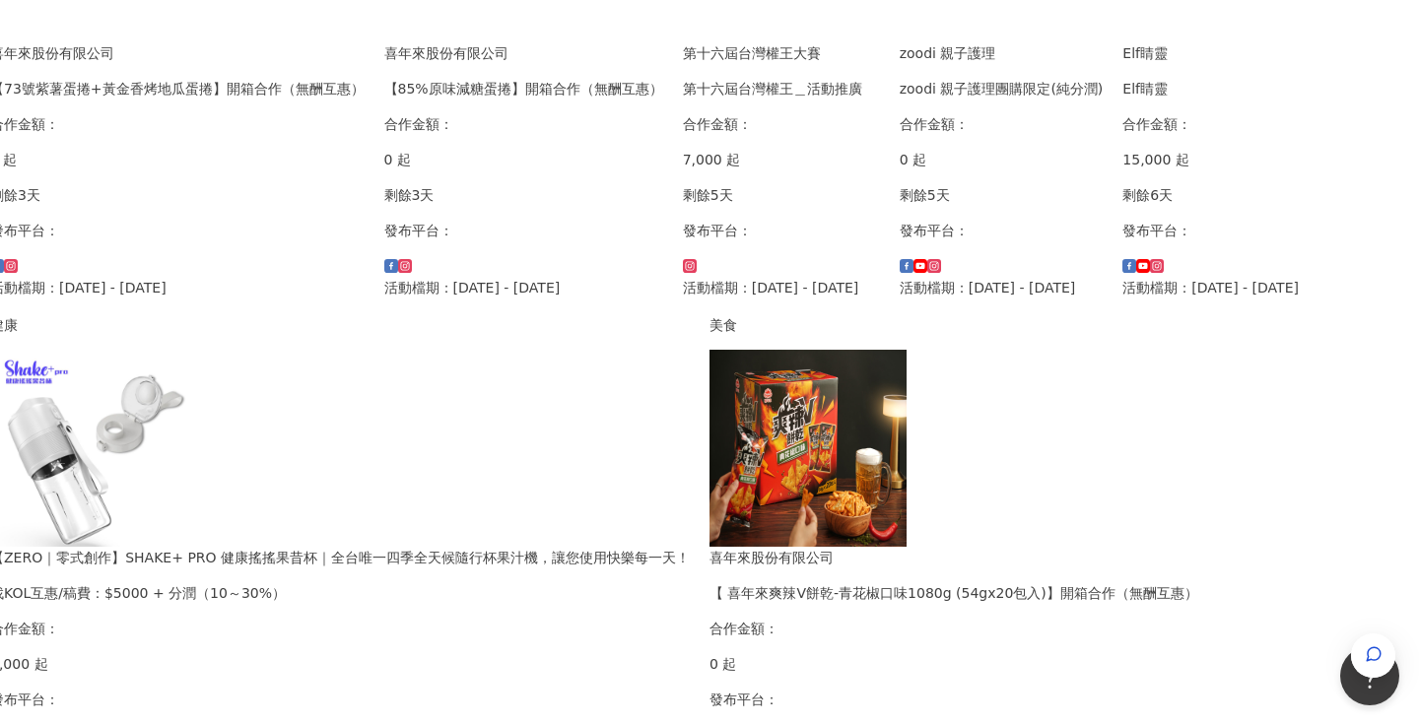
scroll to position [1082, 215]
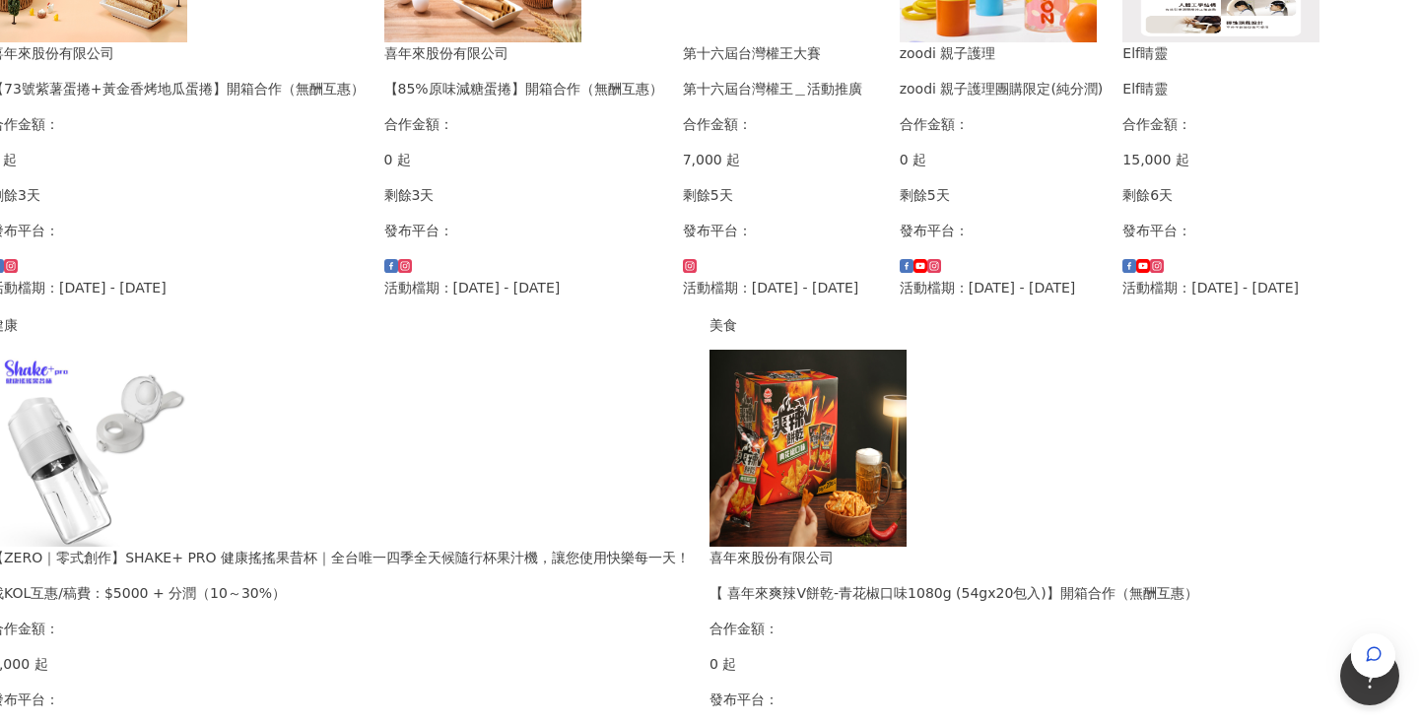
click at [187, 350] on img at bounding box center [88, 448] width 197 height 197
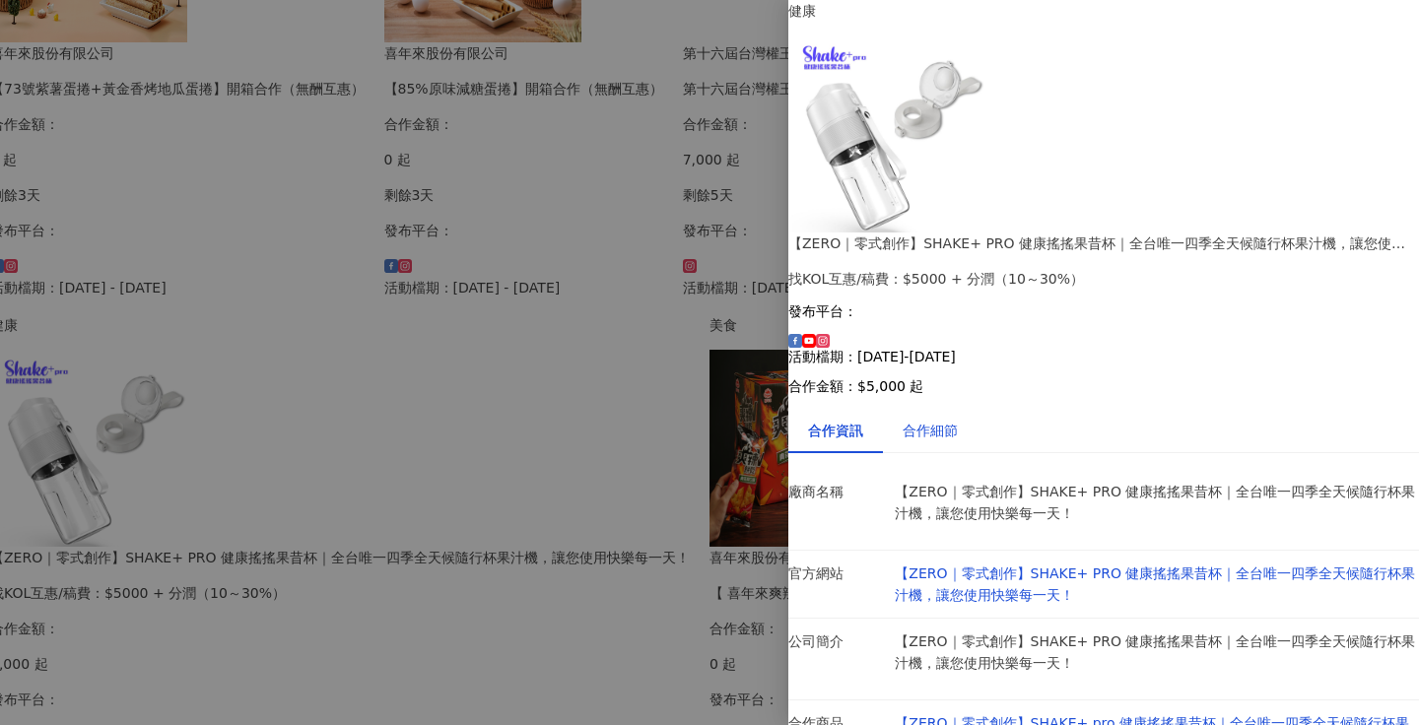
click at [958, 420] on div "合作細節" at bounding box center [930, 431] width 55 height 22
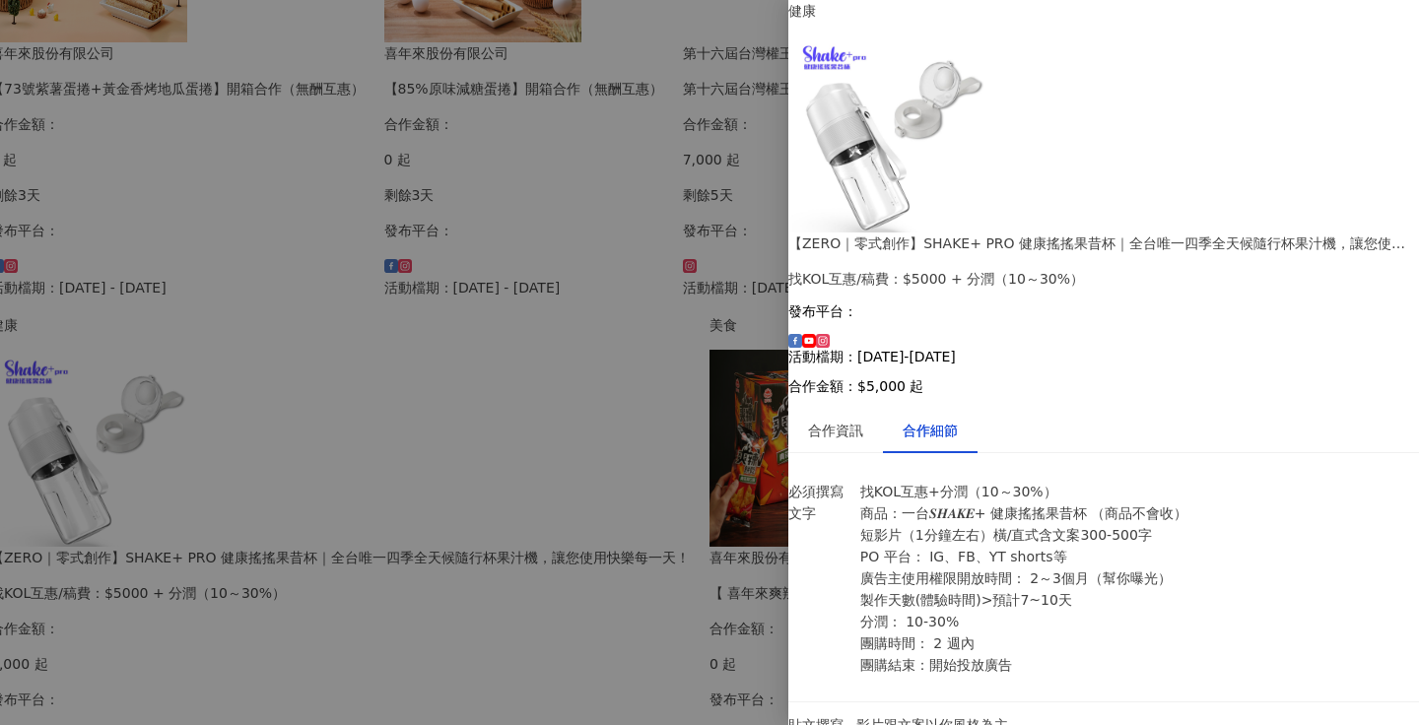
scroll to position [0, 0]
click at [668, 667] on div at bounding box center [709, 362] width 1419 height 725
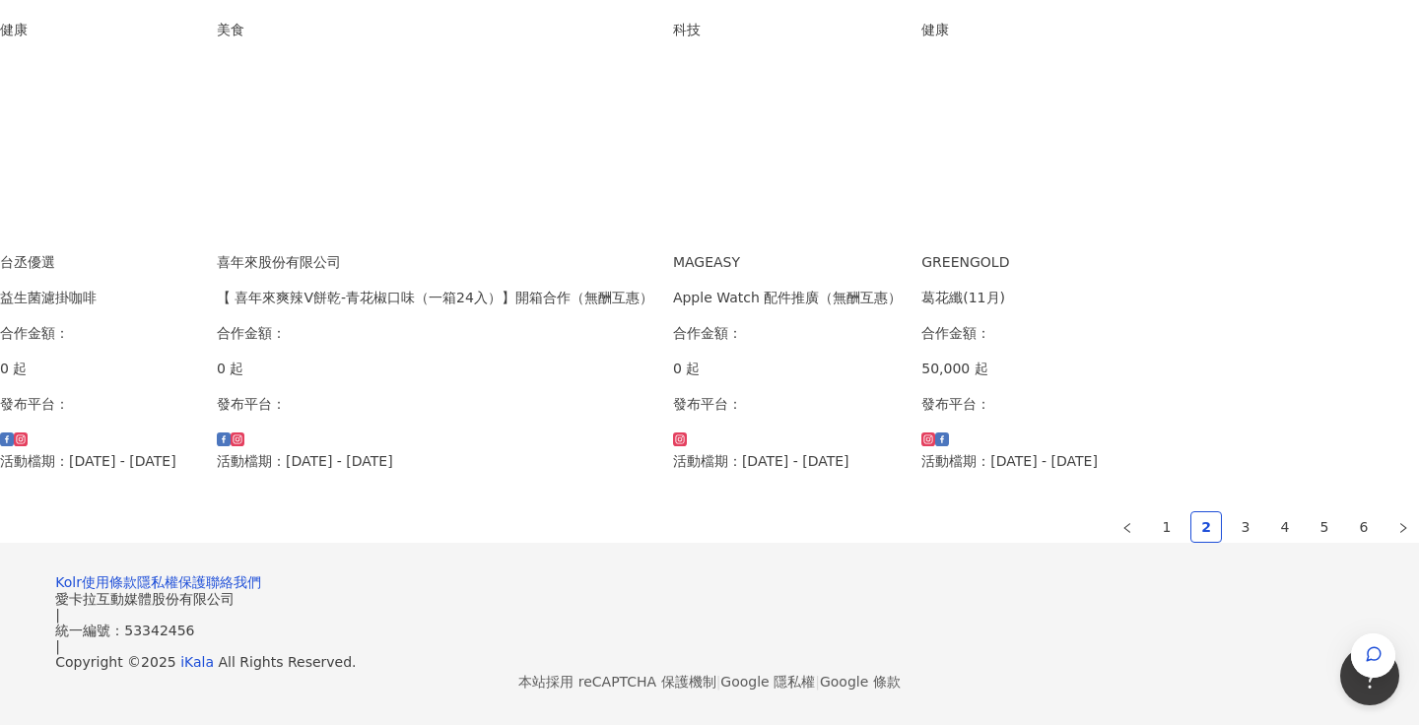
scroll to position [1314, 0]
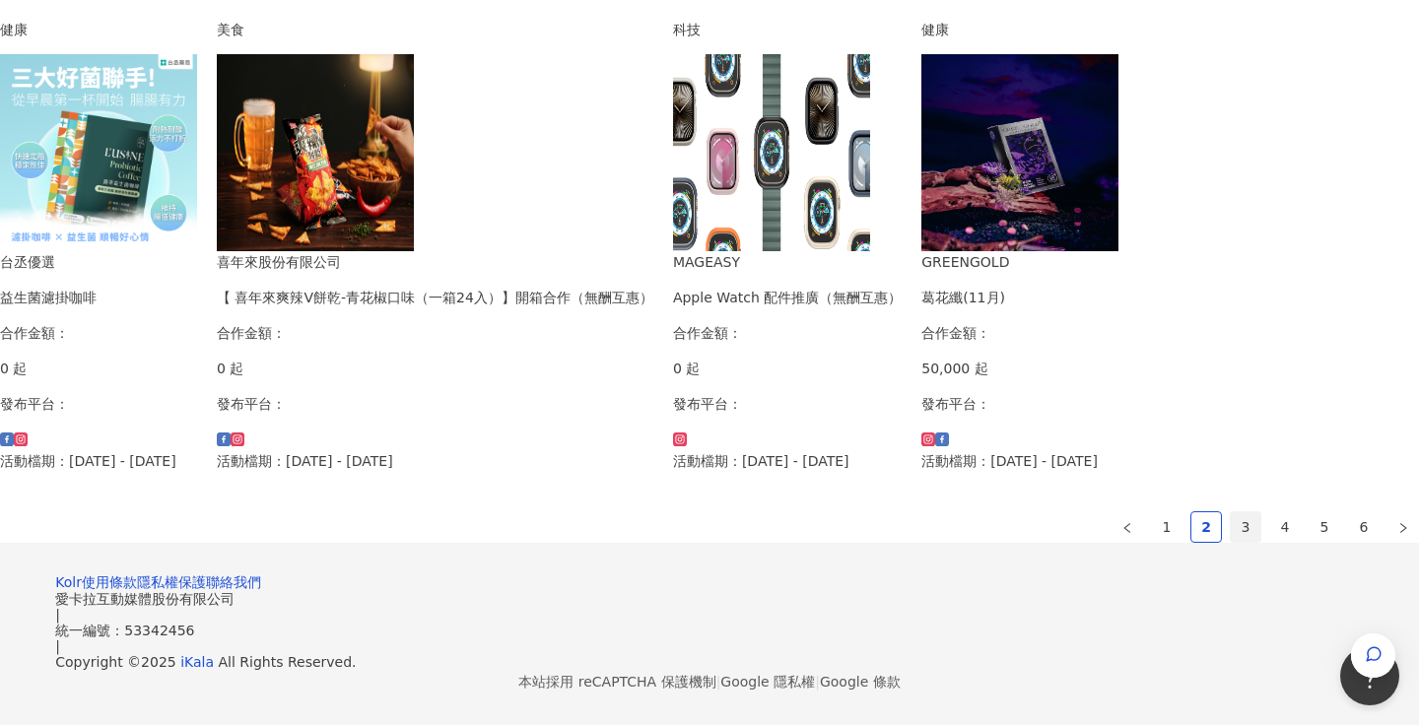
click at [1231, 512] on link "3" at bounding box center [1246, 527] width 30 height 30
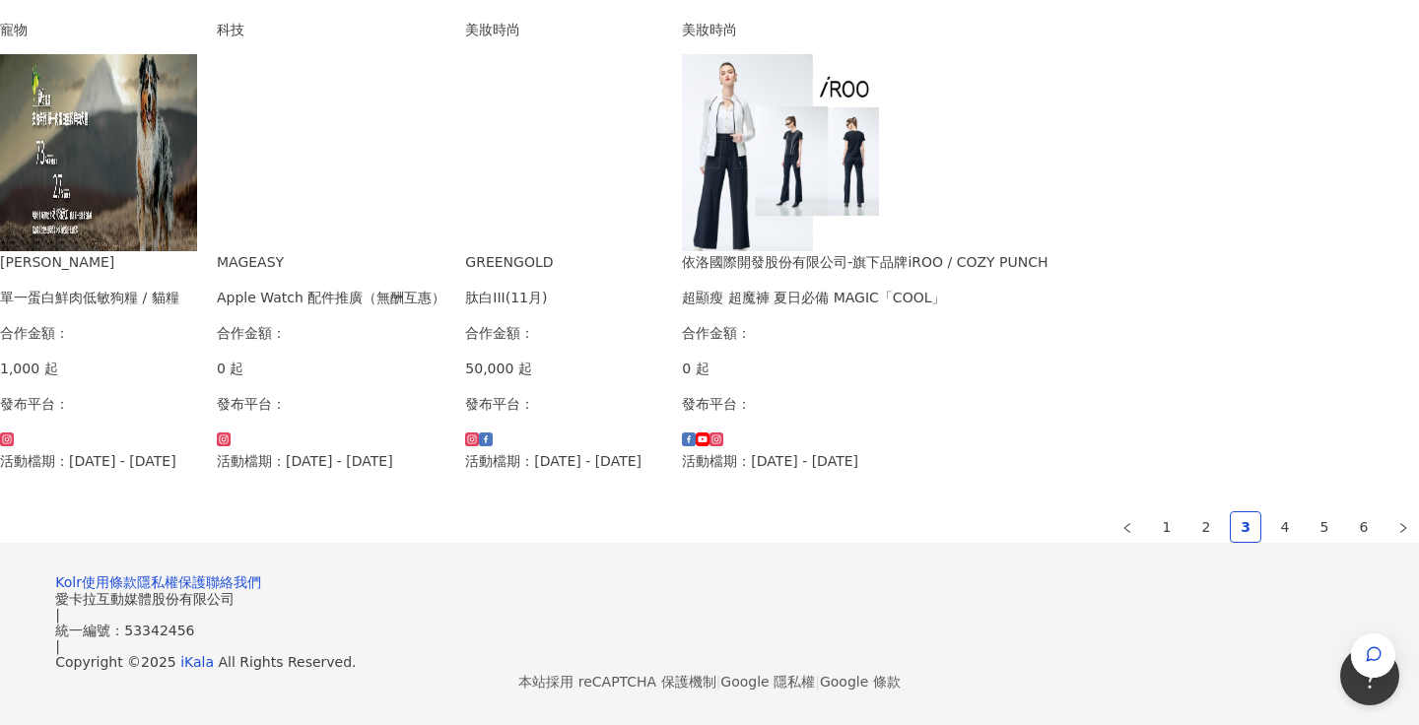
scroll to position [1328, 0]
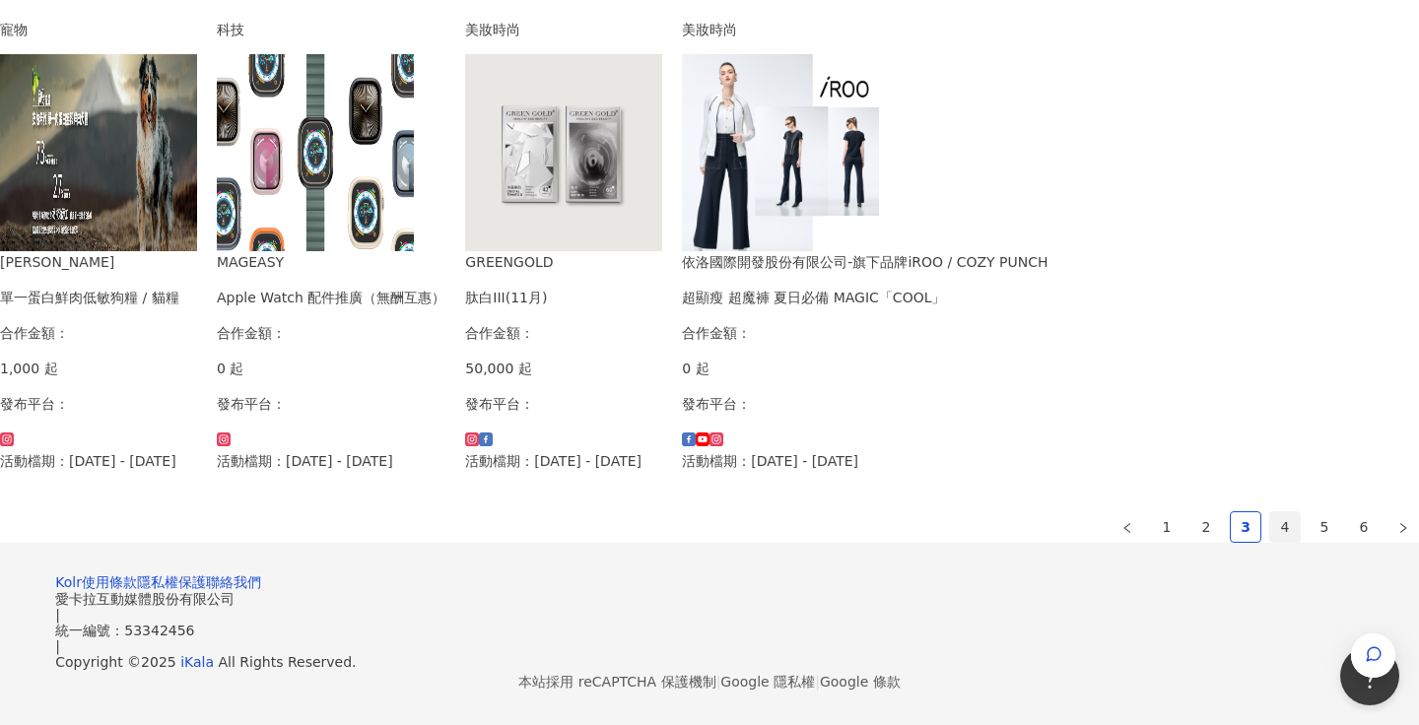
click at [1270, 512] on link "4" at bounding box center [1285, 527] width 30 height 30
click at [1310, 542] on link "5" at bounding box center [1325, 527] width 30 height 30
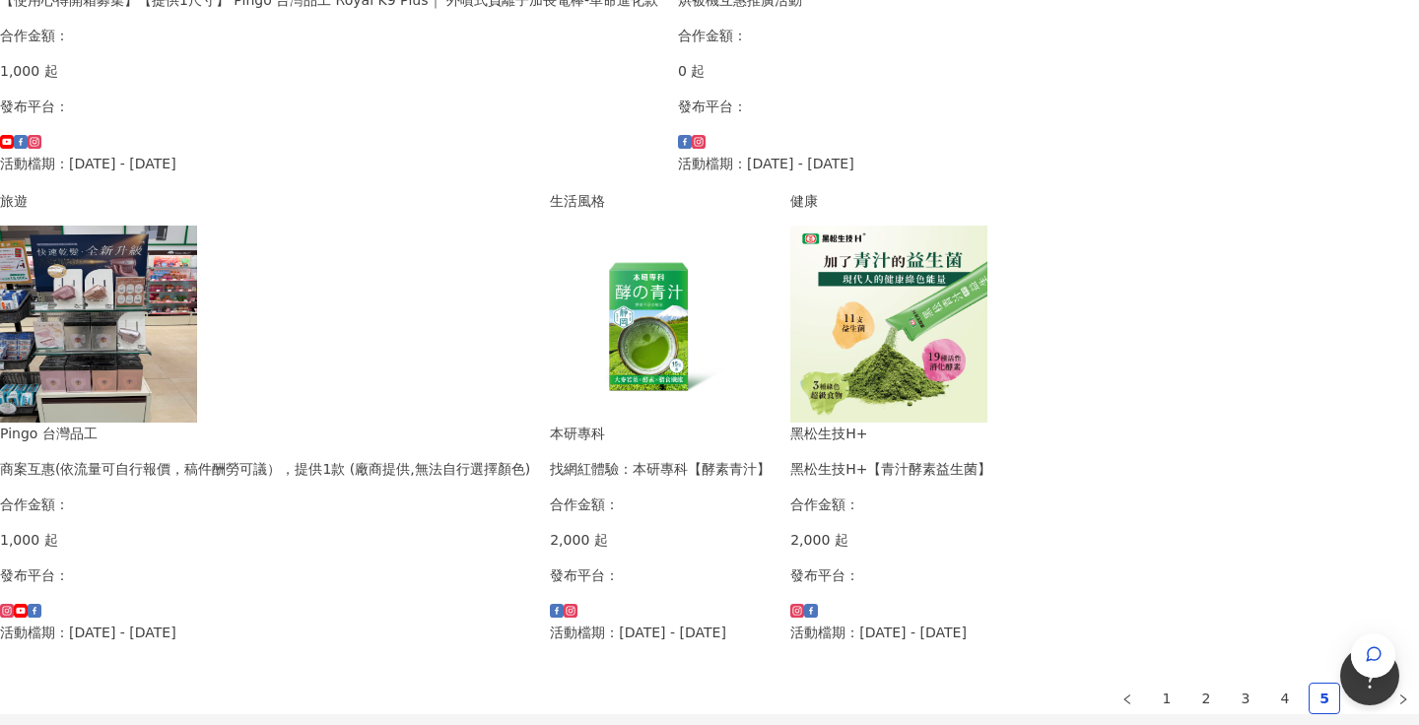
scroll to position [1138, 0]
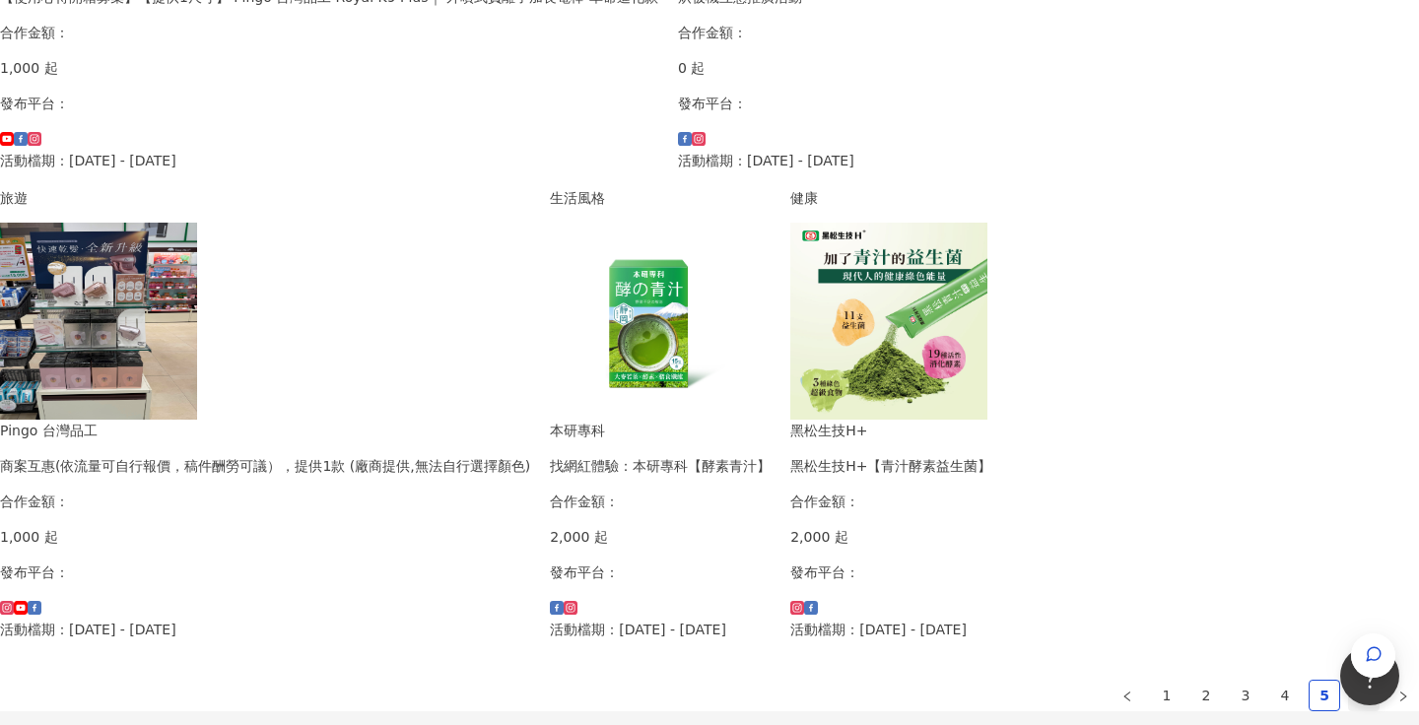
click at [1349, 681] on link "6" at bounding box center [1364, 696] width 30 height 30
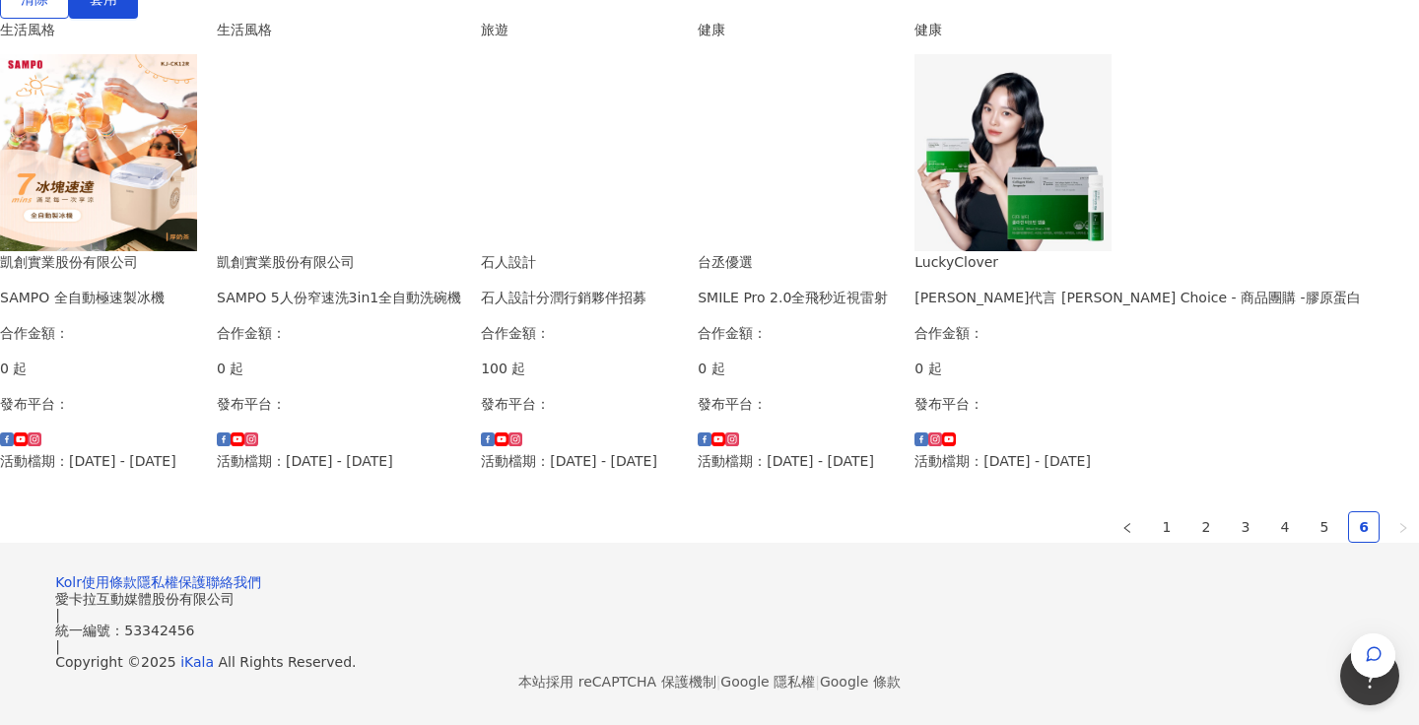
scroll to position [870, 0]
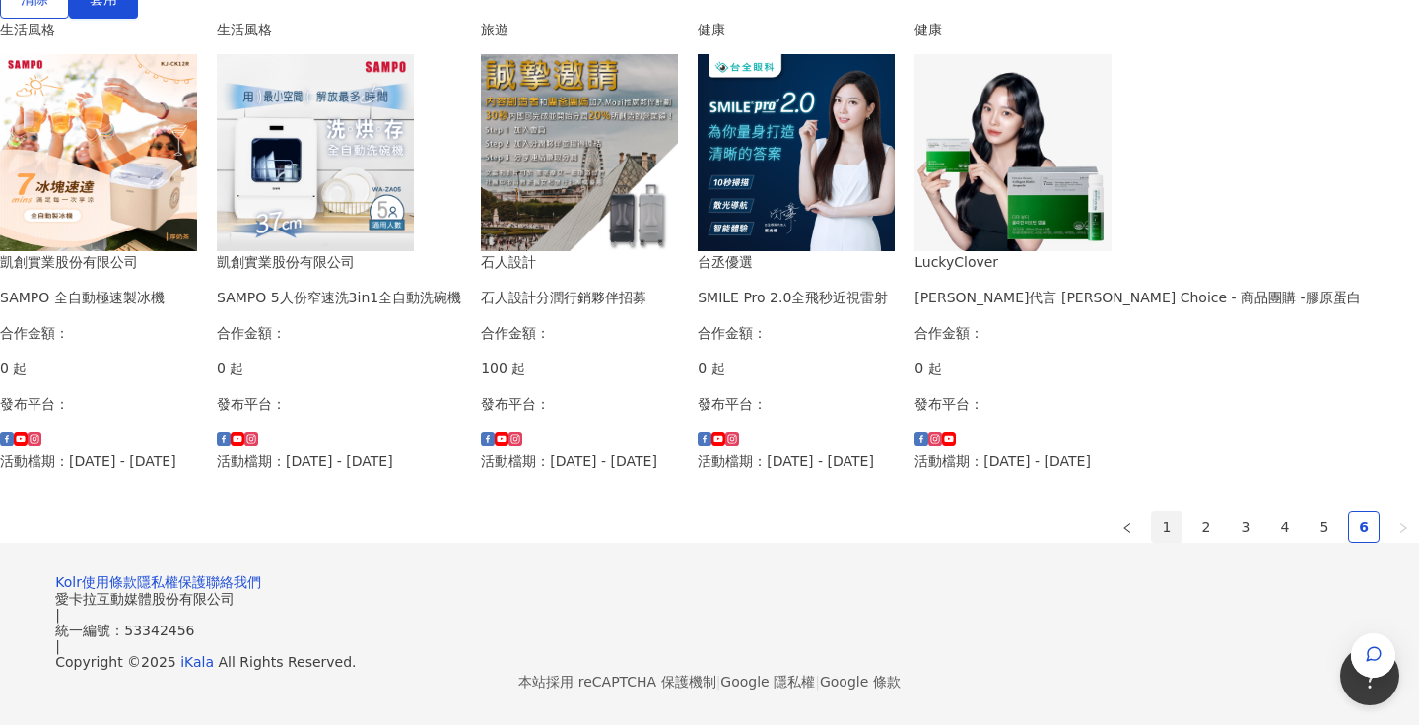
click at [1152, 512] on link "1" at bounding box center [1167, 527] width 30 height 30
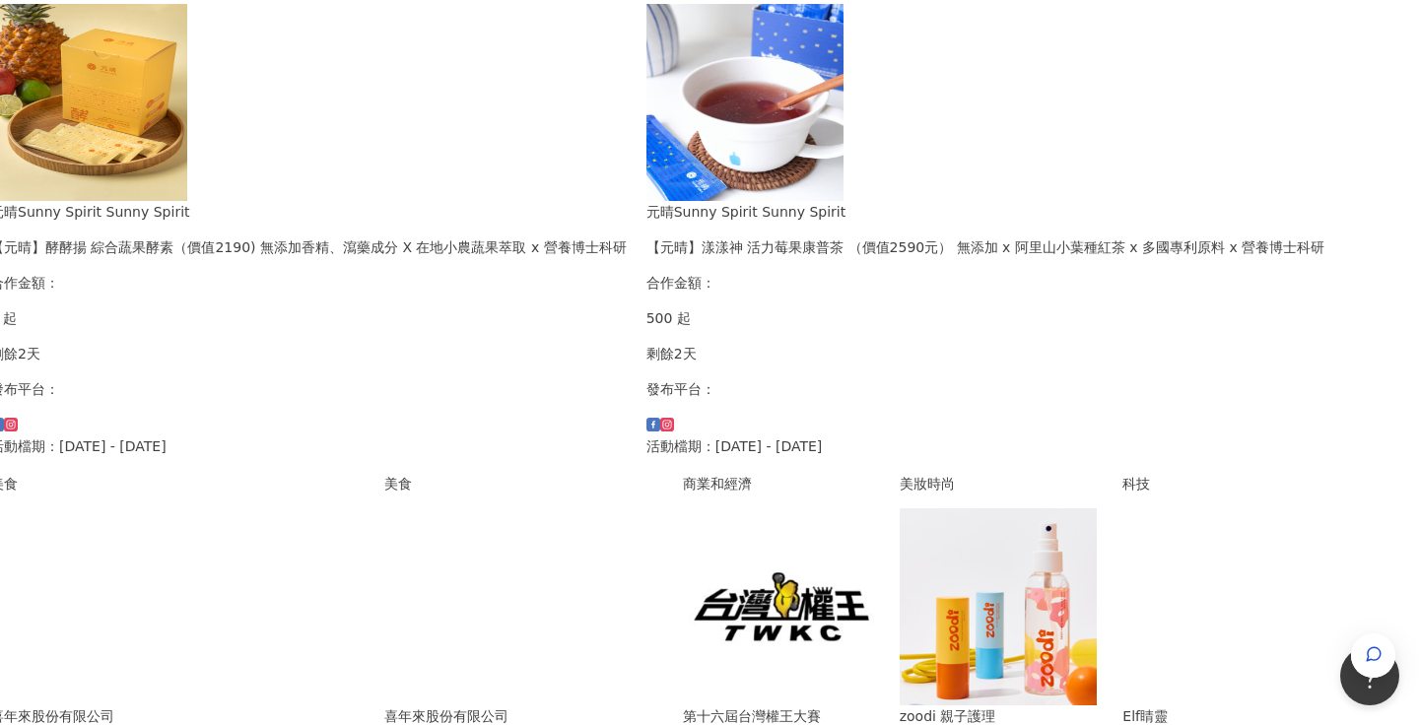
scroll to position [0, 197]
